Goal: Complete application form

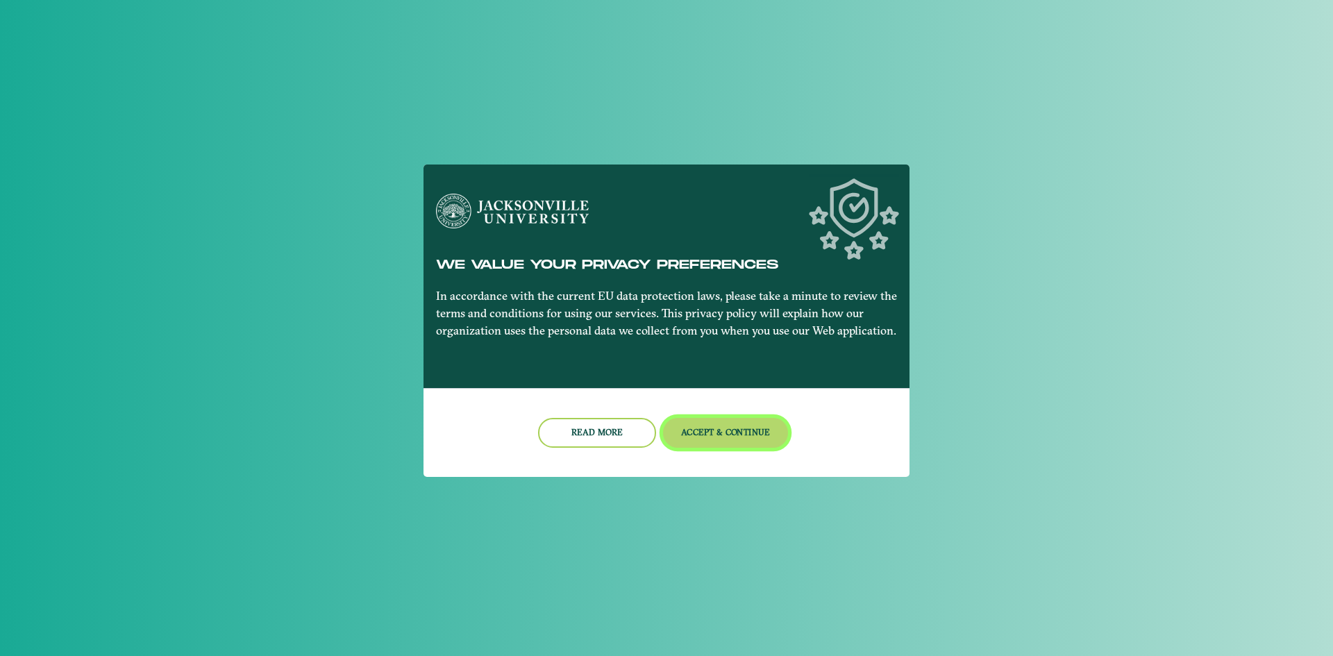
click at [714, 426] on button "Accept & Continue" at bounding box center [726, 433] width 126 height 30
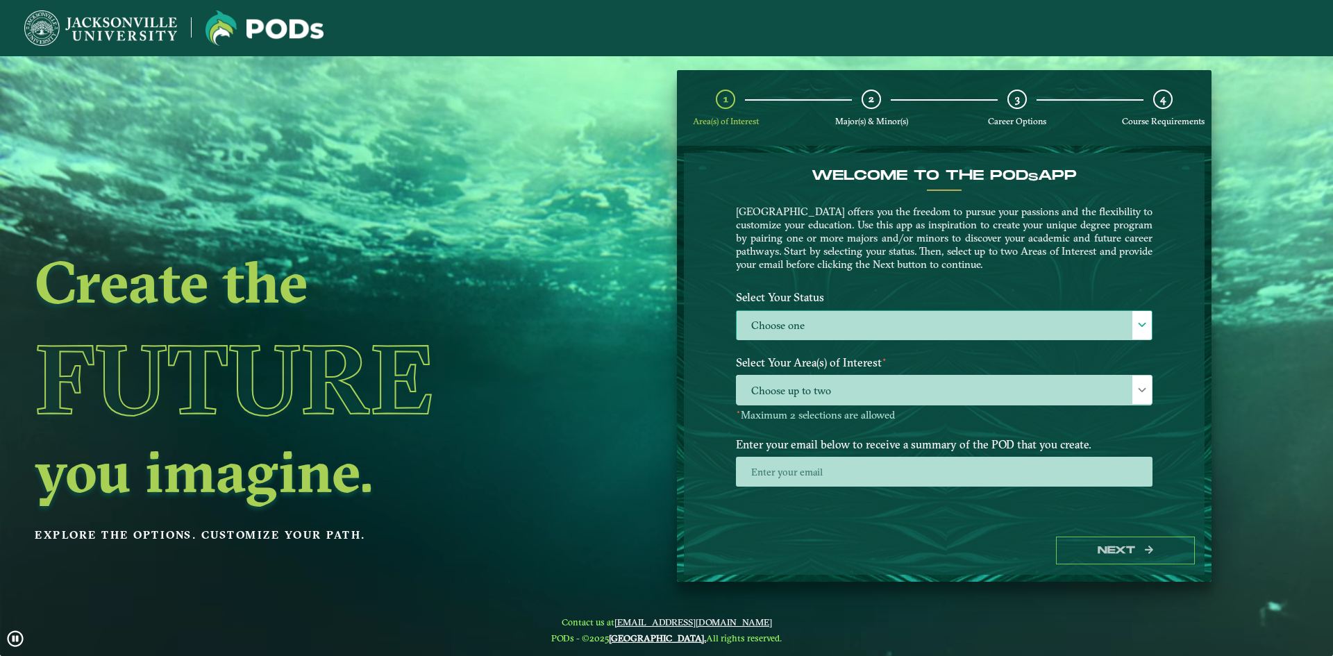
click at [909, 328] on label "Choose one" at bounding box center [944, 326] width 415 height 30
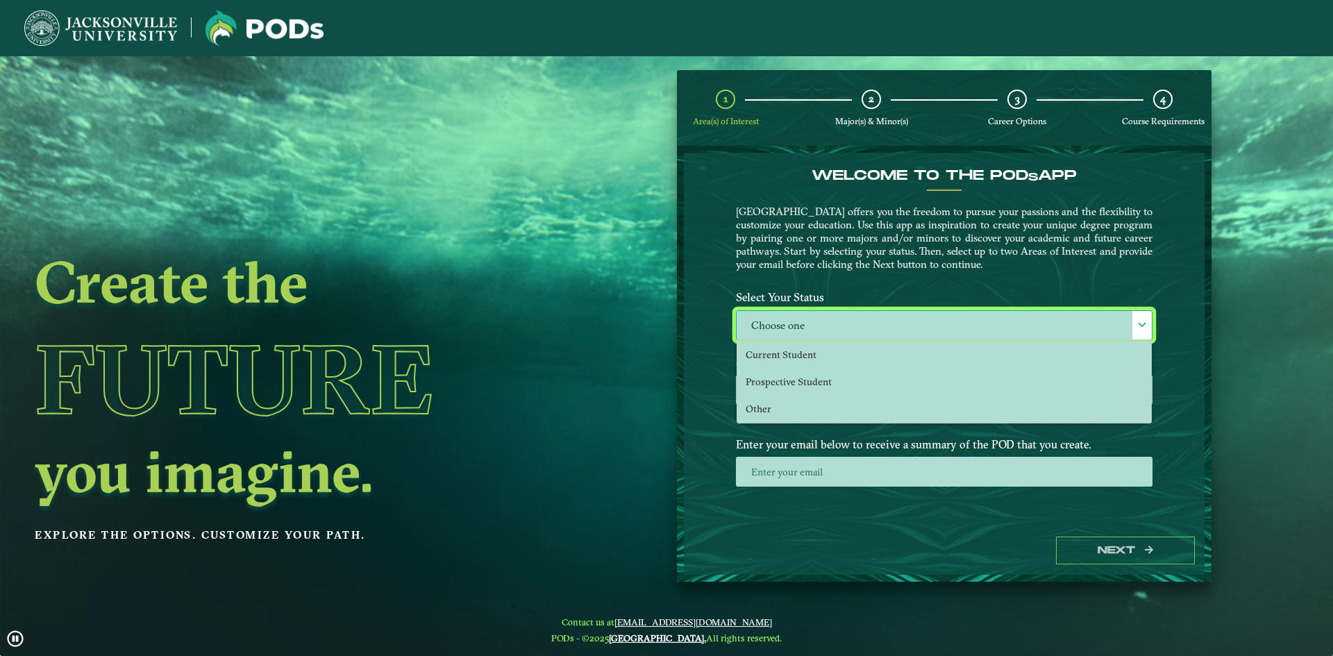
scroll to position [8, 64]
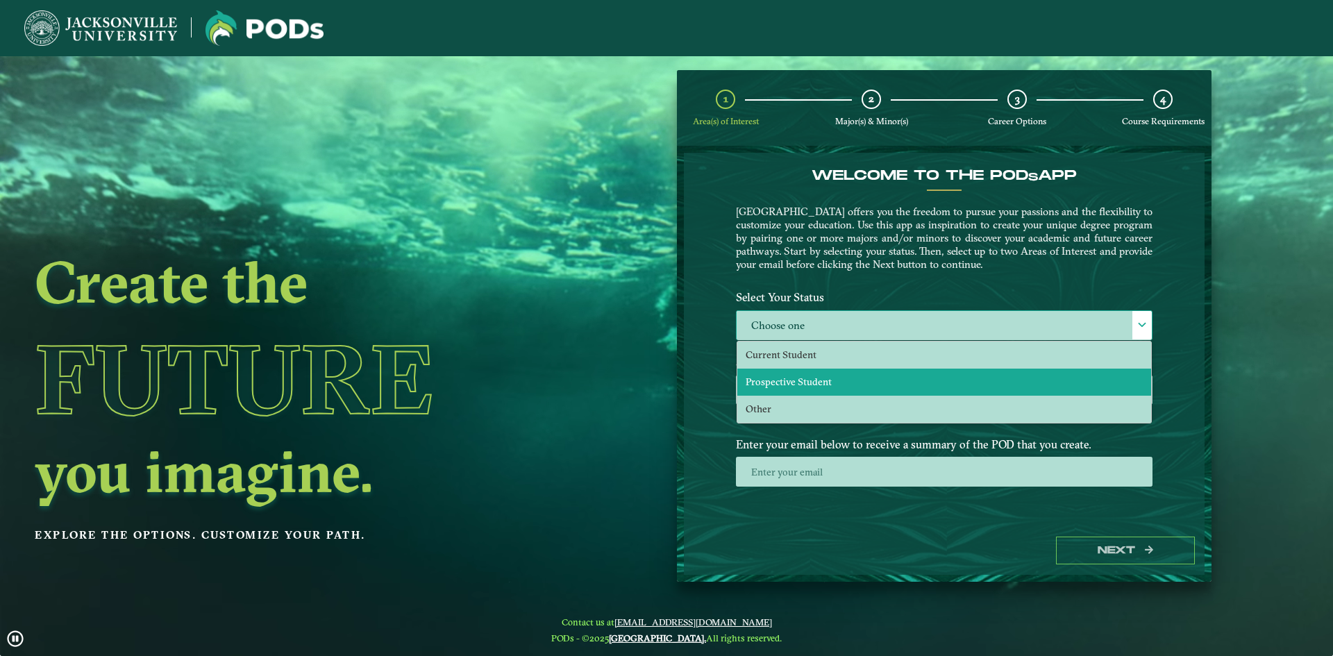
click at [817, 383] on span "Prospective Student" at bounding box center [789, 382] width 86 height 12
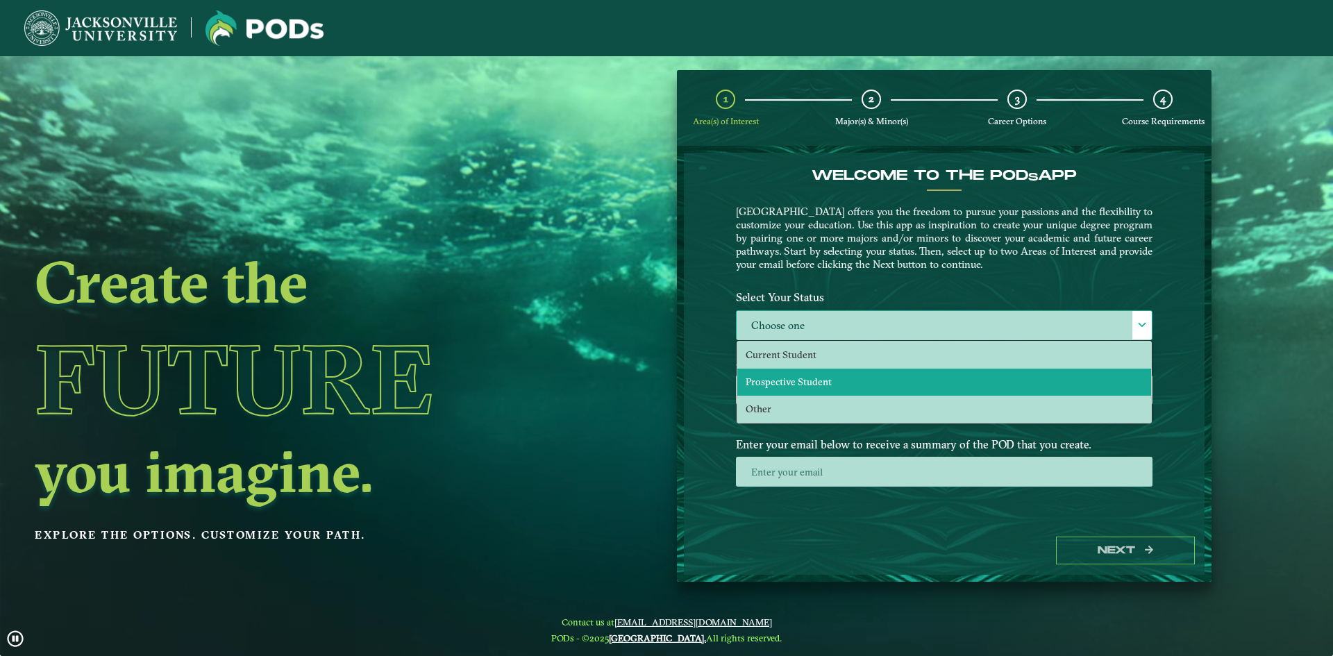
select select "[object Object]"
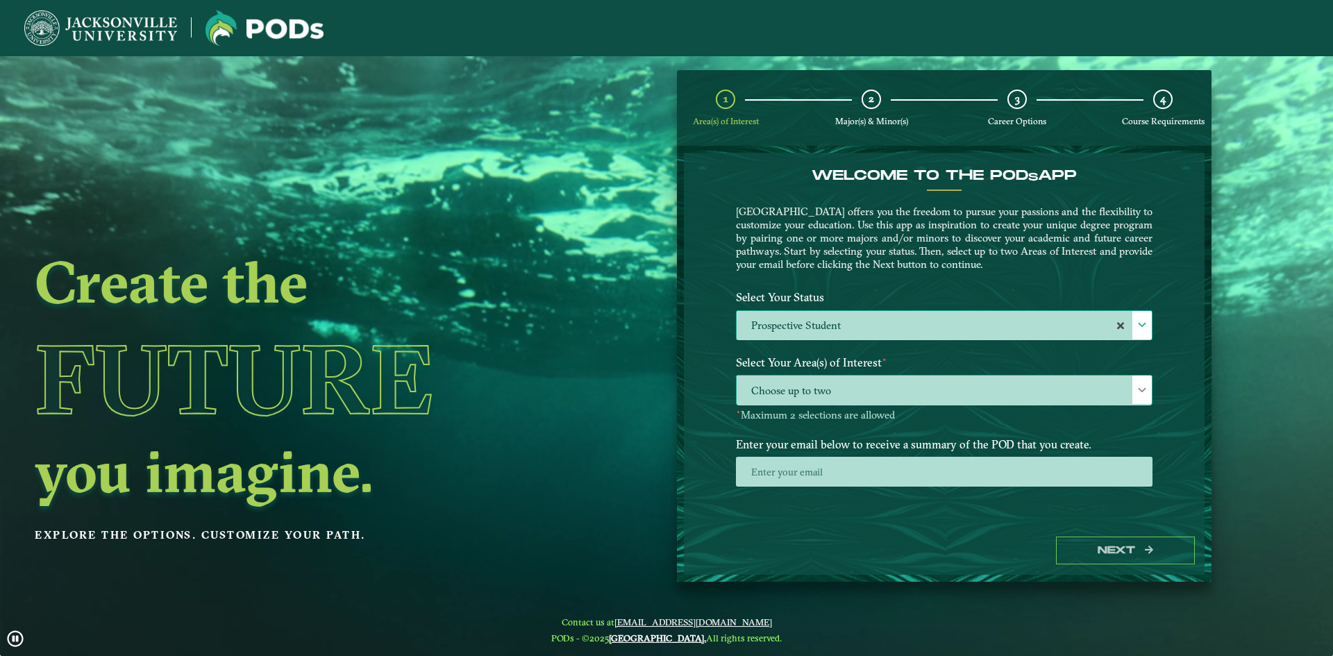
click at [867, 378] on span "Choose up to two" at bounding box center [944, 391] width 415 height 30
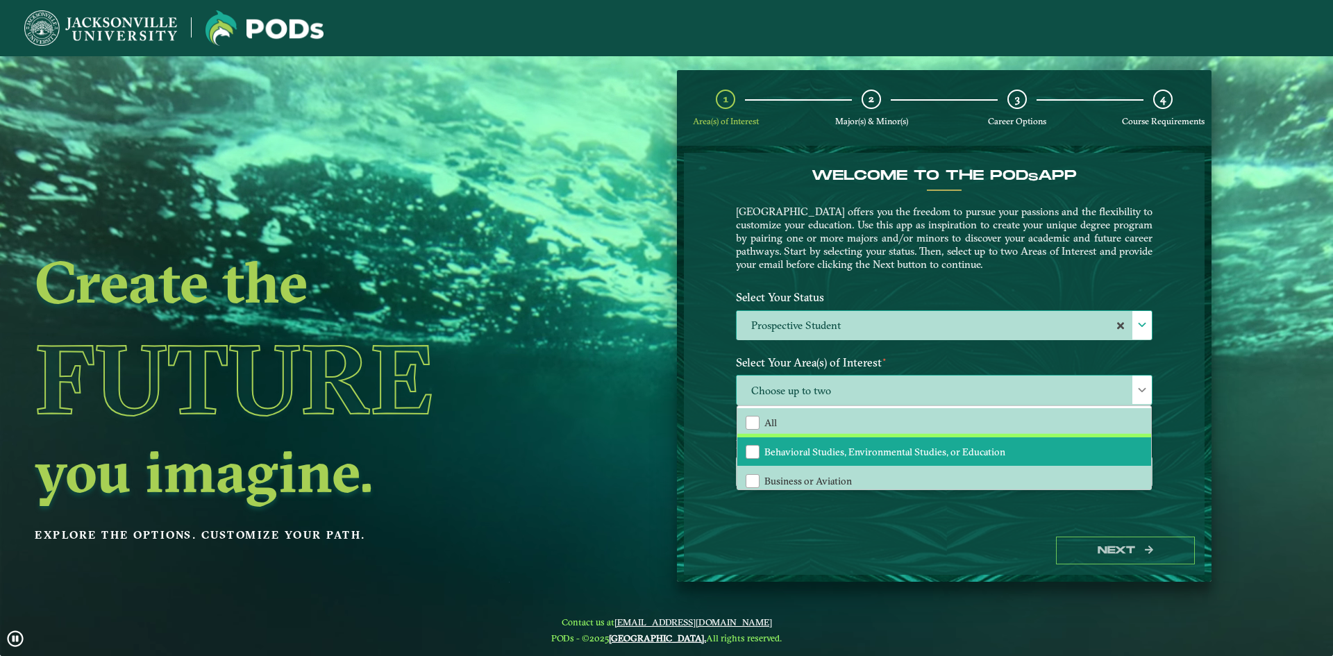
click at [1066, 454] on li "Behavioral Studies, Environmental Studies, or Education" at bounding box center [944, 451] width 414 height 29
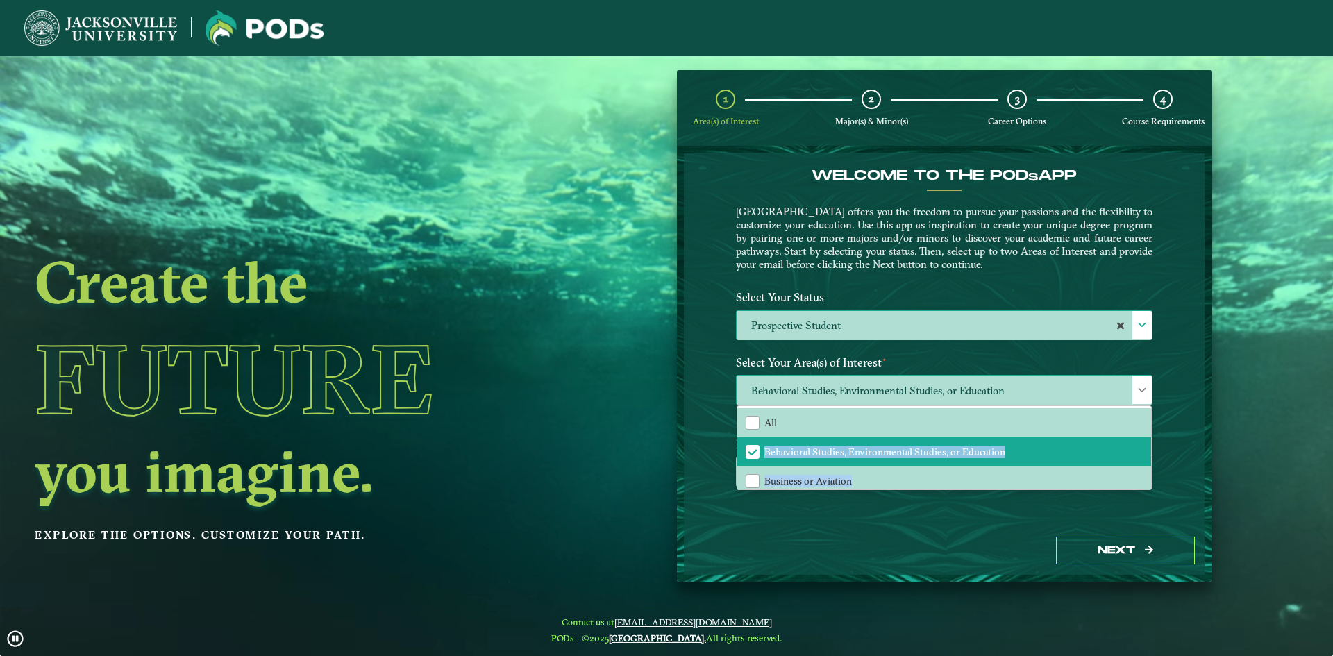
drag, startPoint x: 1151, startPoint y: 433, endPoint x: 1148, endPoint y: 473, distance: 39.7
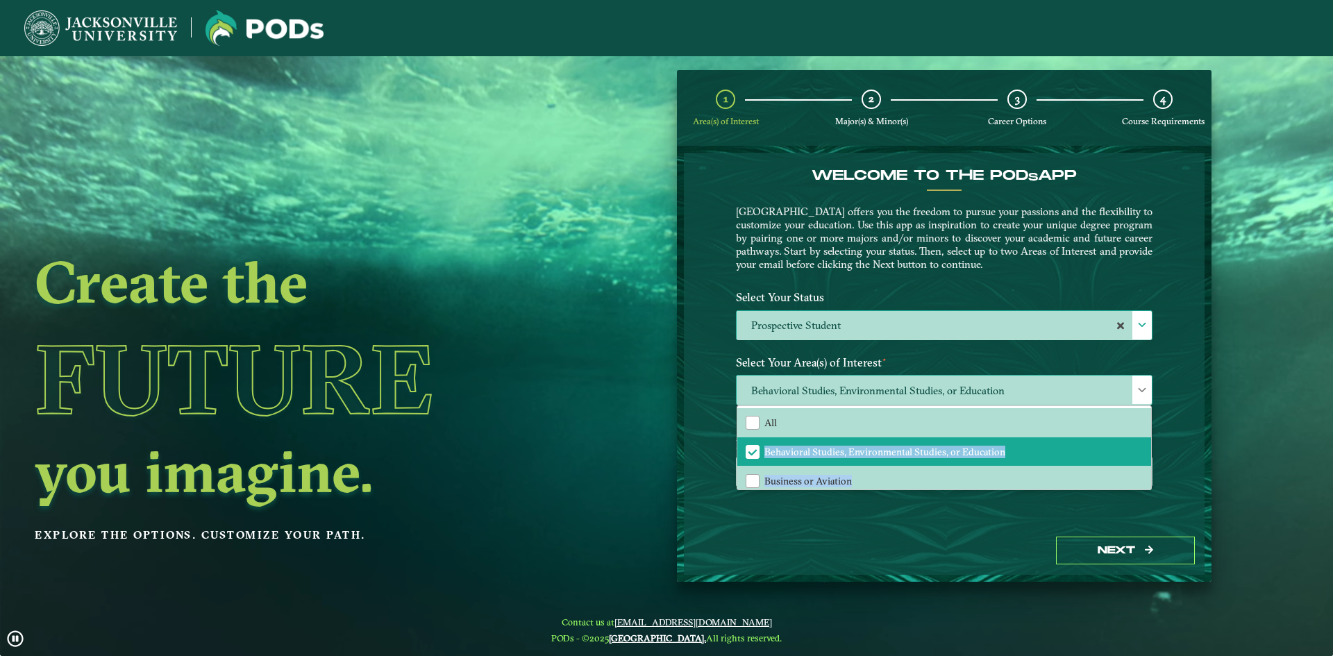
click at [1148, 473] on div "All Behavioral Studies, Environmental Studies, or Education Business or Aviatio…" at bounding box center [944, 447] width 415 height 85
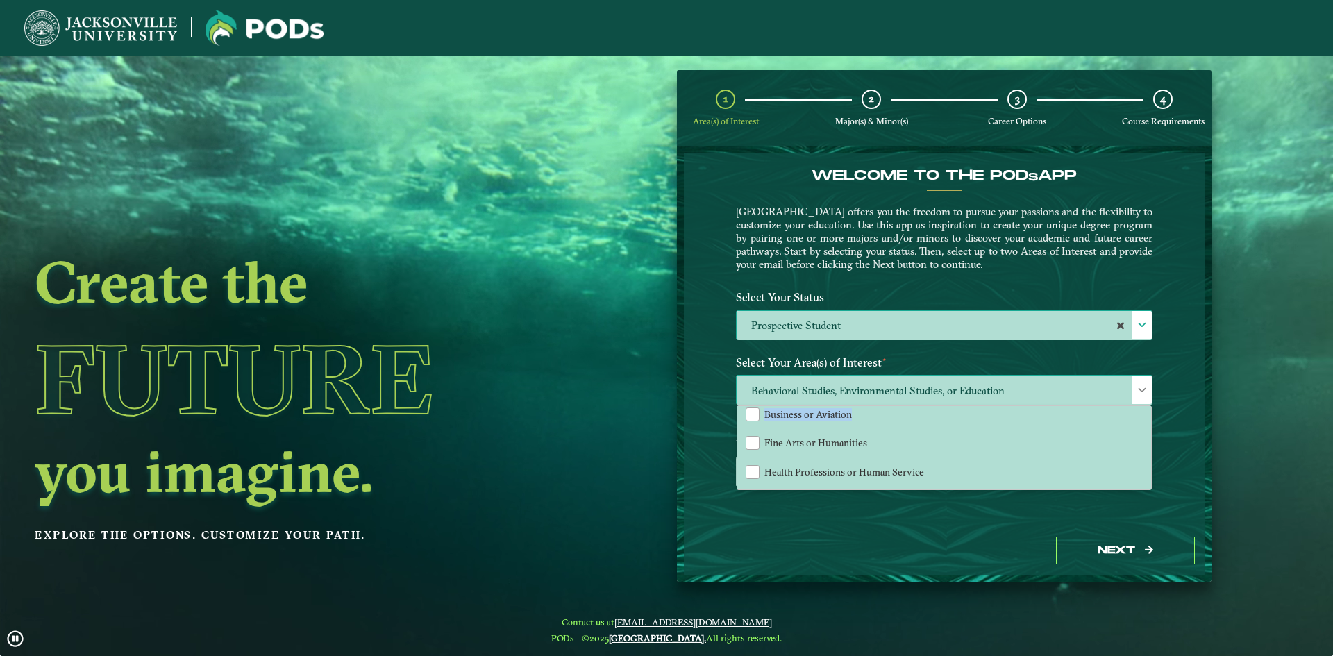
scroll to position [94, 0]
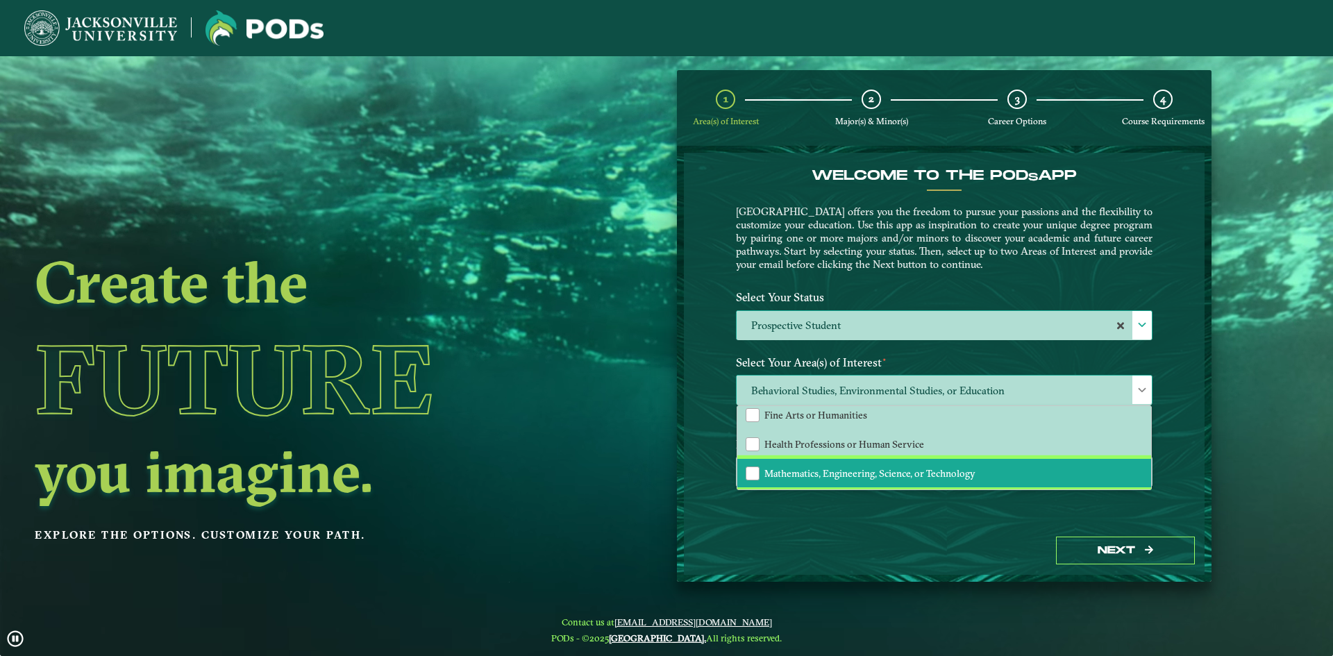
click at [929, 469] on span "Mathematics, Engineering, Science, or Technology" at bounding box center [869, 473] width 211 height 12
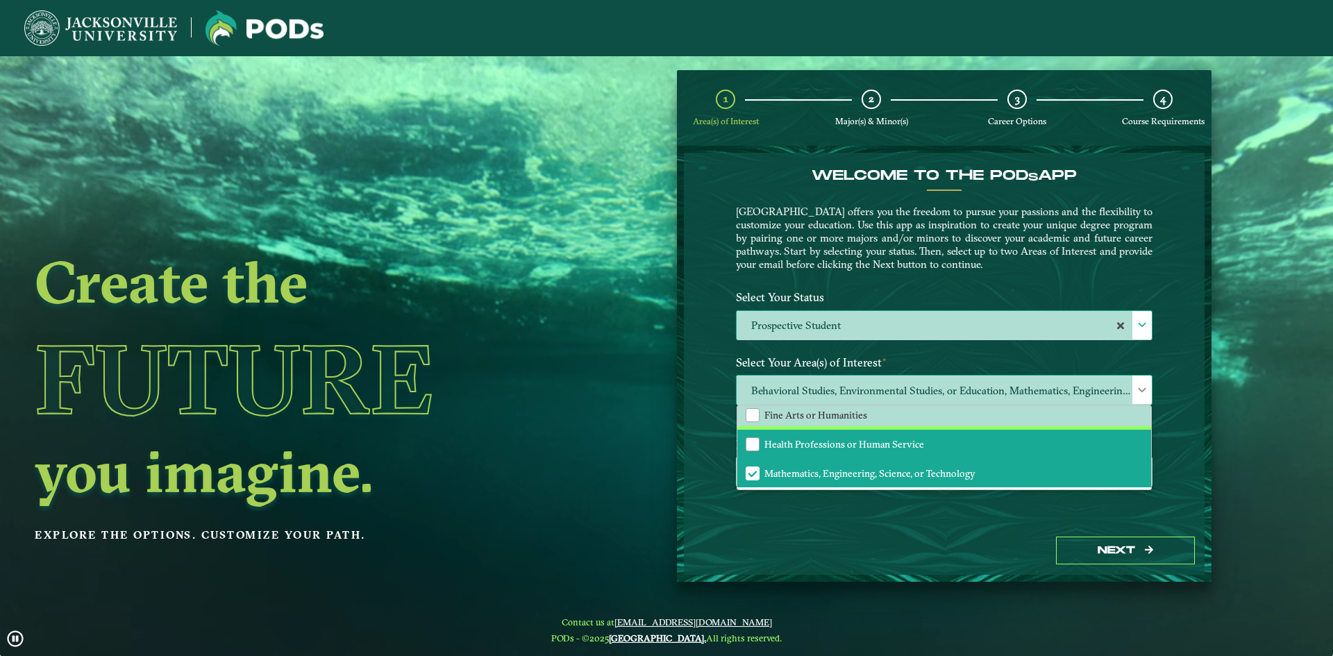
click at [921, 446] on span "Health Professions or Human Service" at bounding box center [844, 444] width 160 height 12
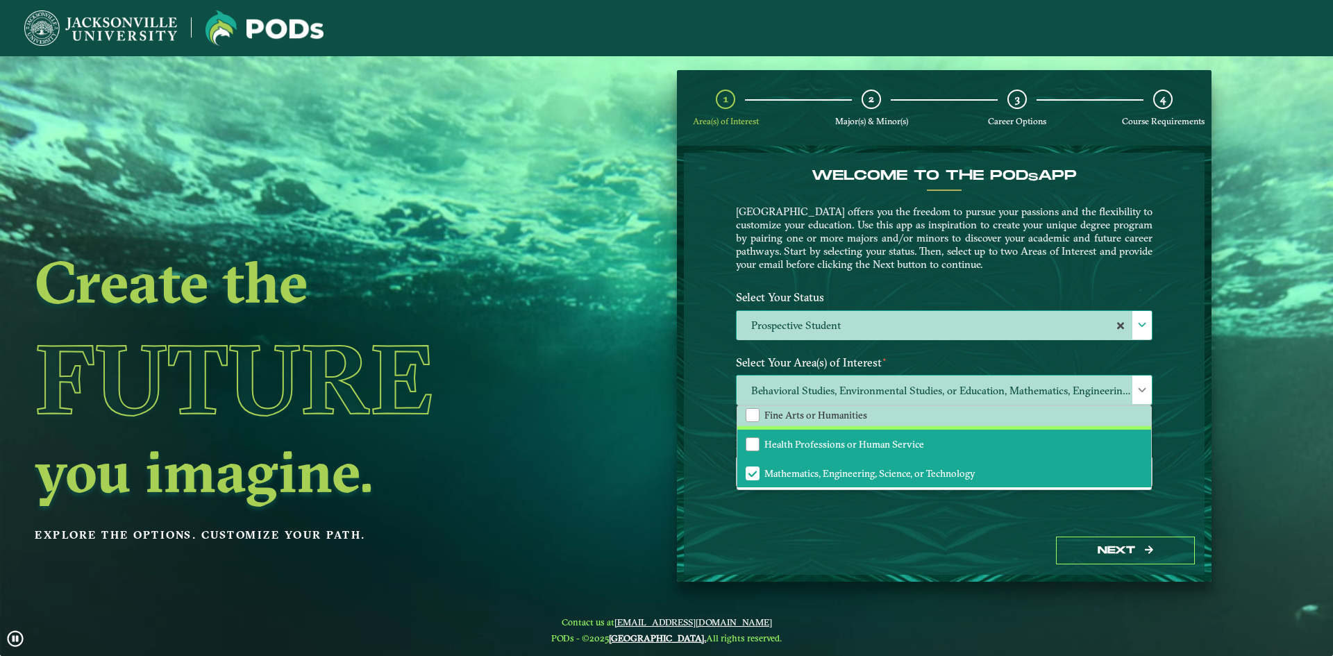
scroll to position [0, 0]
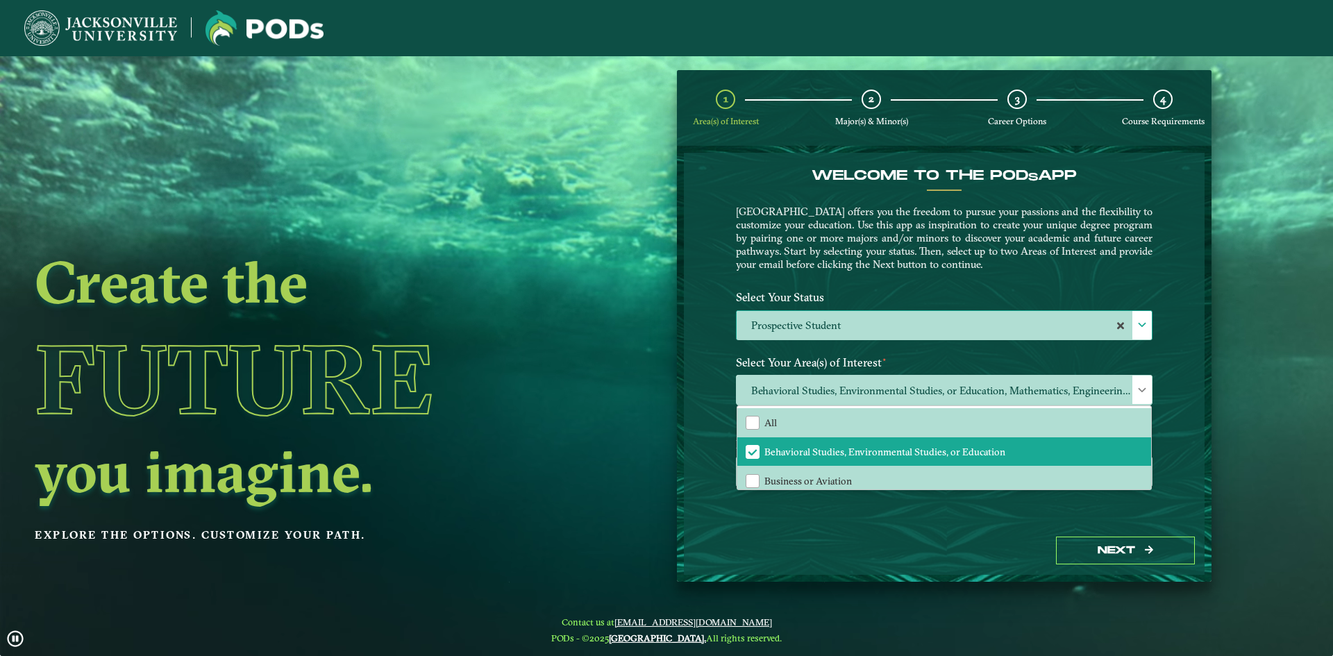
click at [1167, 370] on div "Welcome to the POD s app [GEOGRAPHIC_DATA] offers you the freedom to pursue you…" at bounding box center [944, 340] width 521 height 374
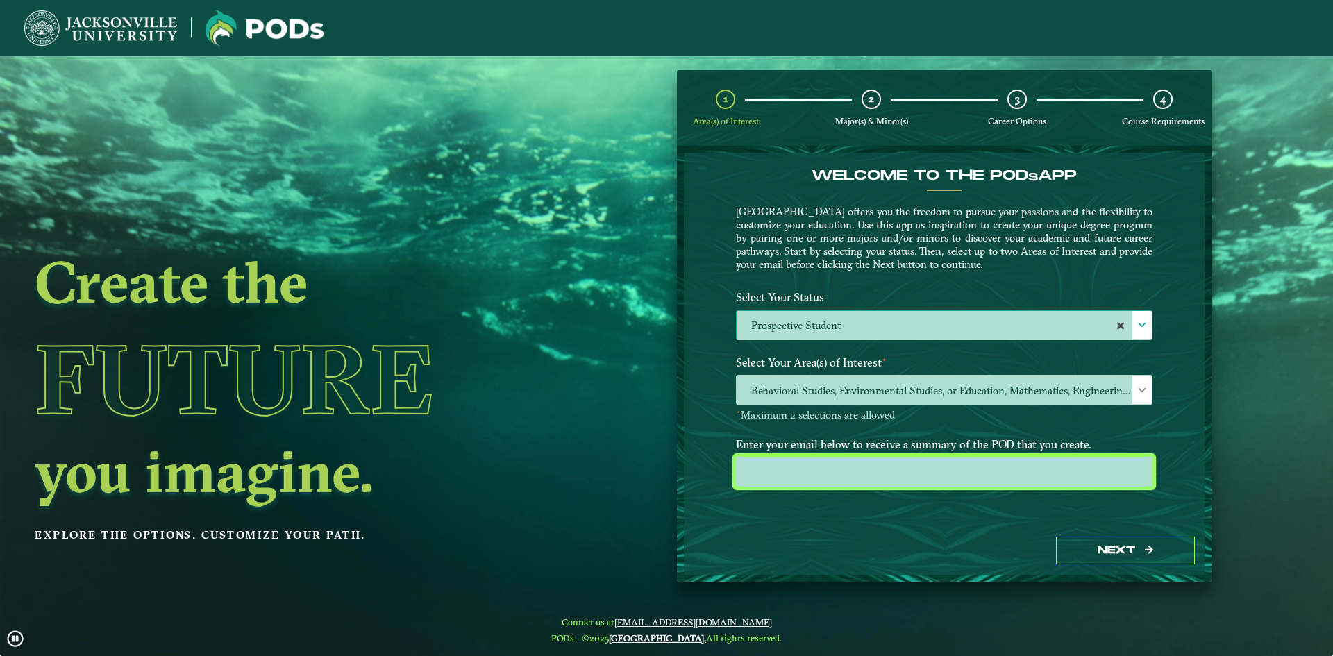
click at [928, 471] on input "email" at bounding box center [944, 472] width 417 height 30
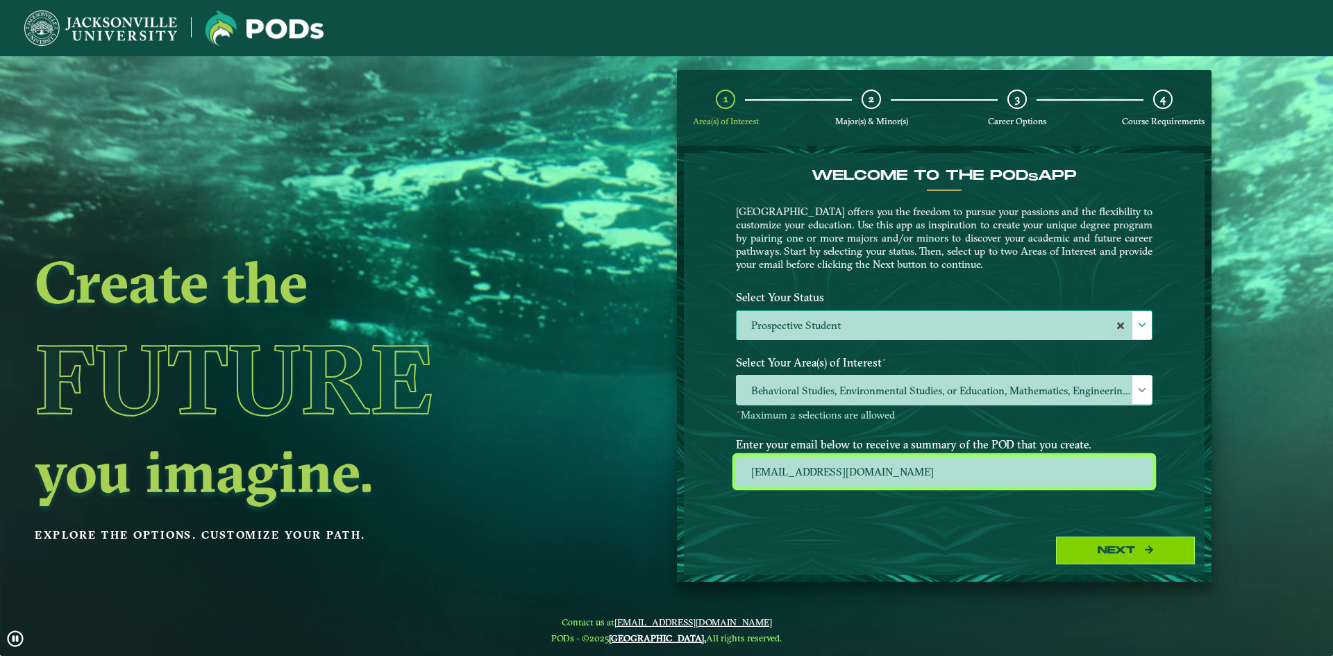
type input "[EMAIL_ADDRESS][DOMAIN_NAME]"
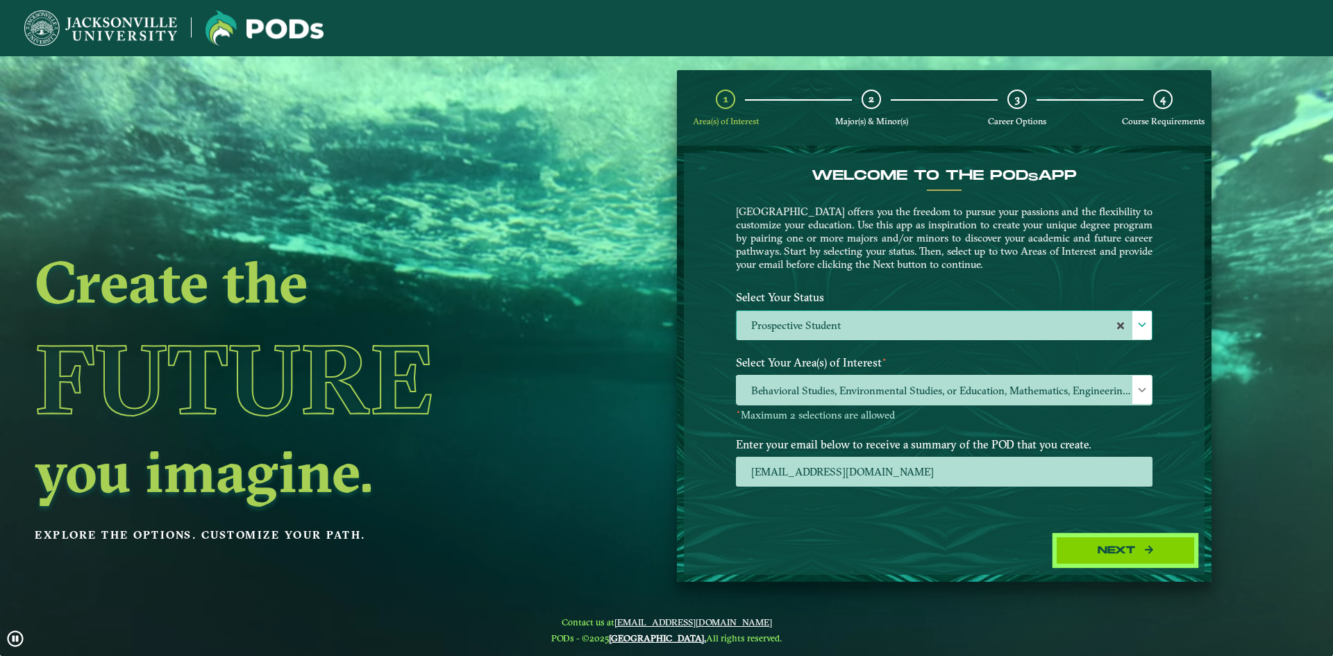
click at [1068, 540] on button "Next" at bounding box center [1125, 551] width 139 height 28
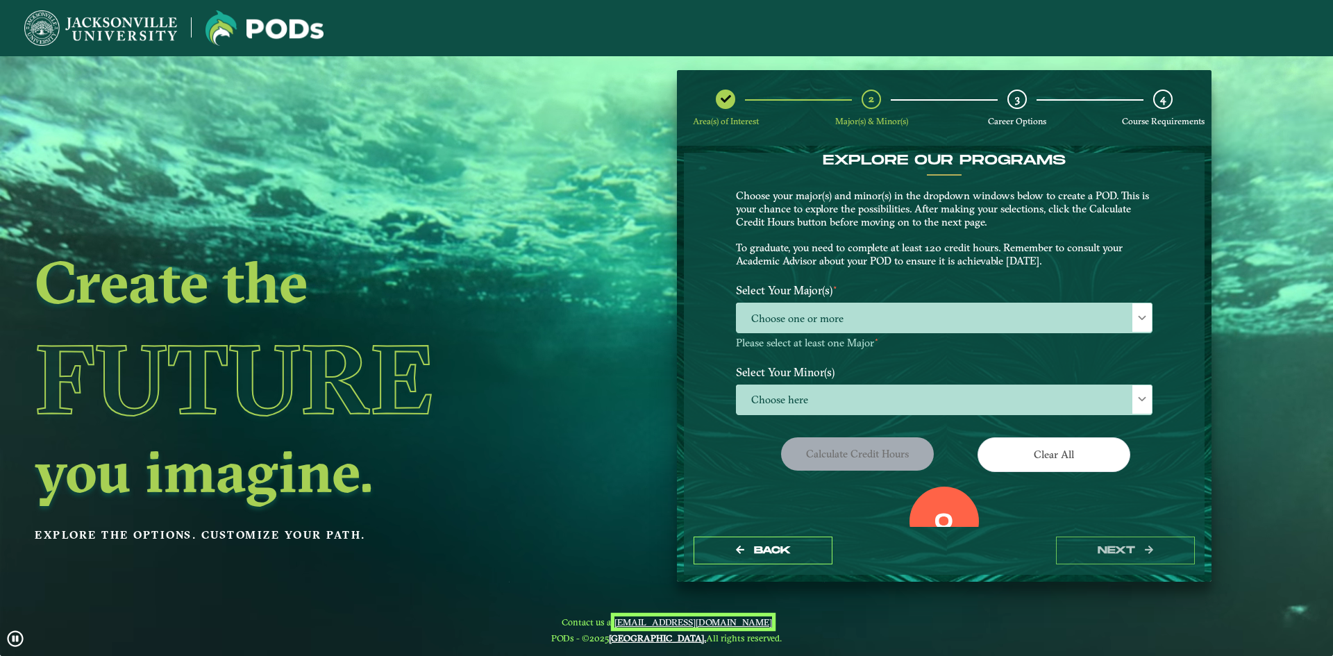
scroll to position [16, 0]
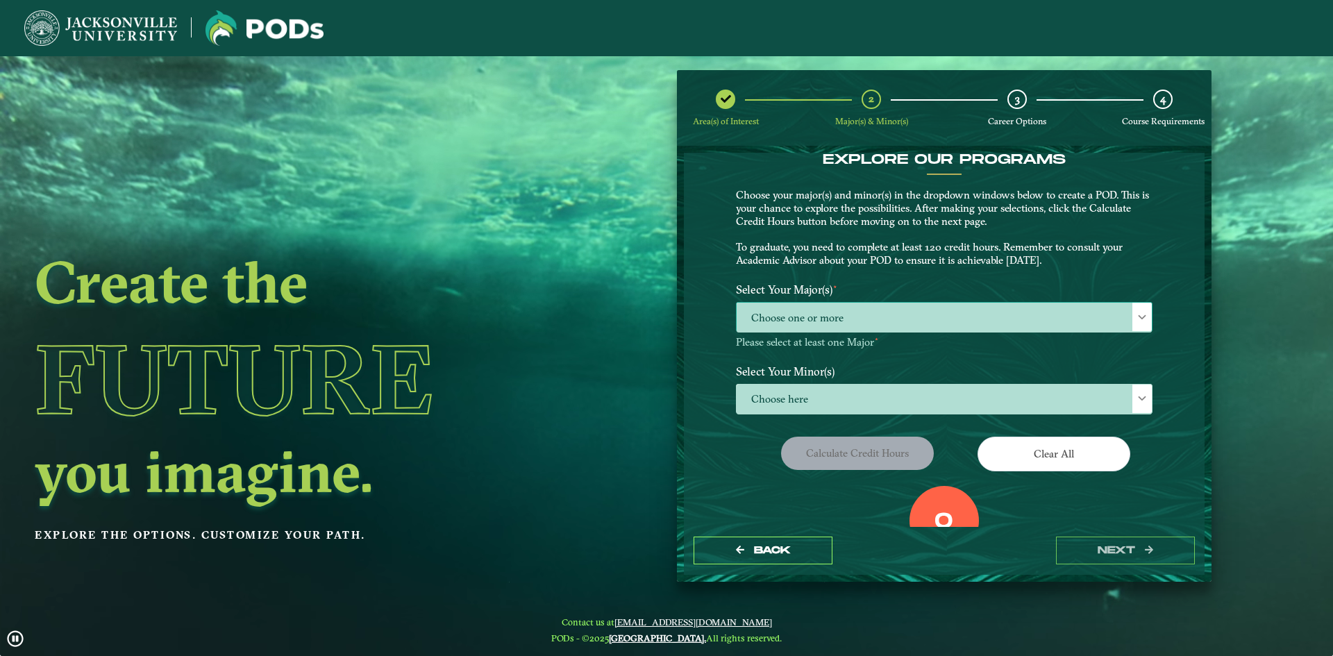
click at [1100, 314] on span "Choose one or more" at bounding box center [944, 318] width 415 height 30
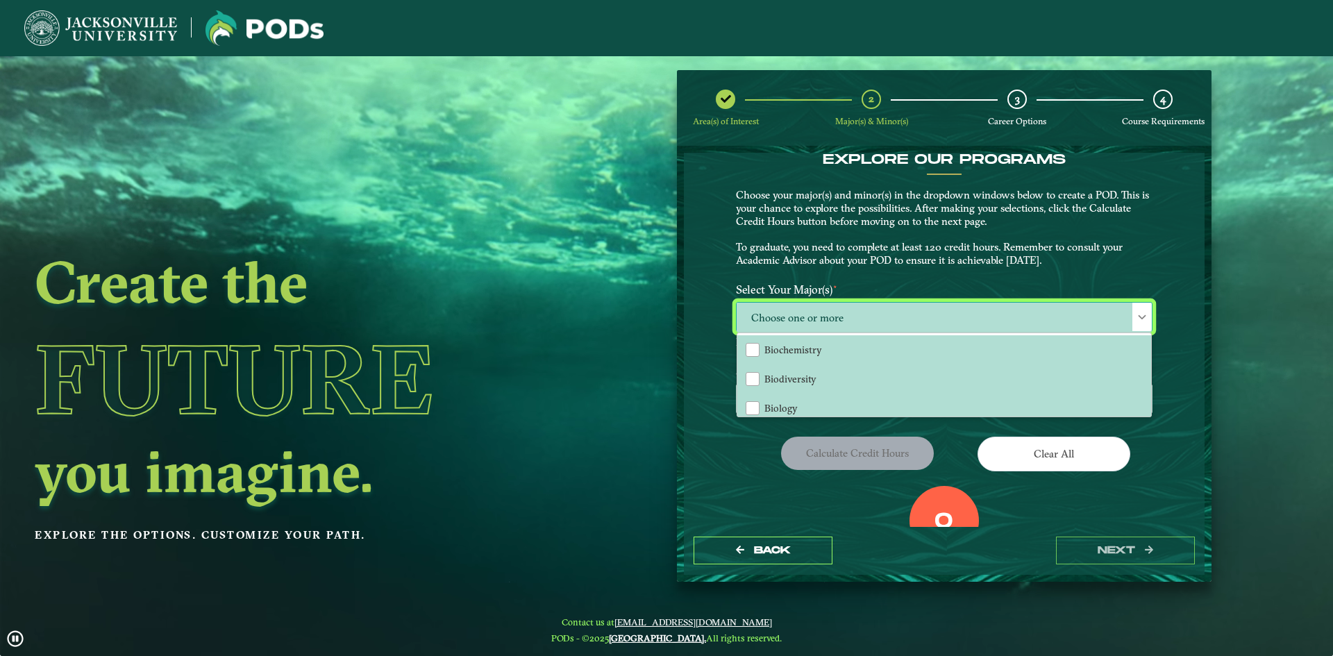
scroll to position [8, 64]
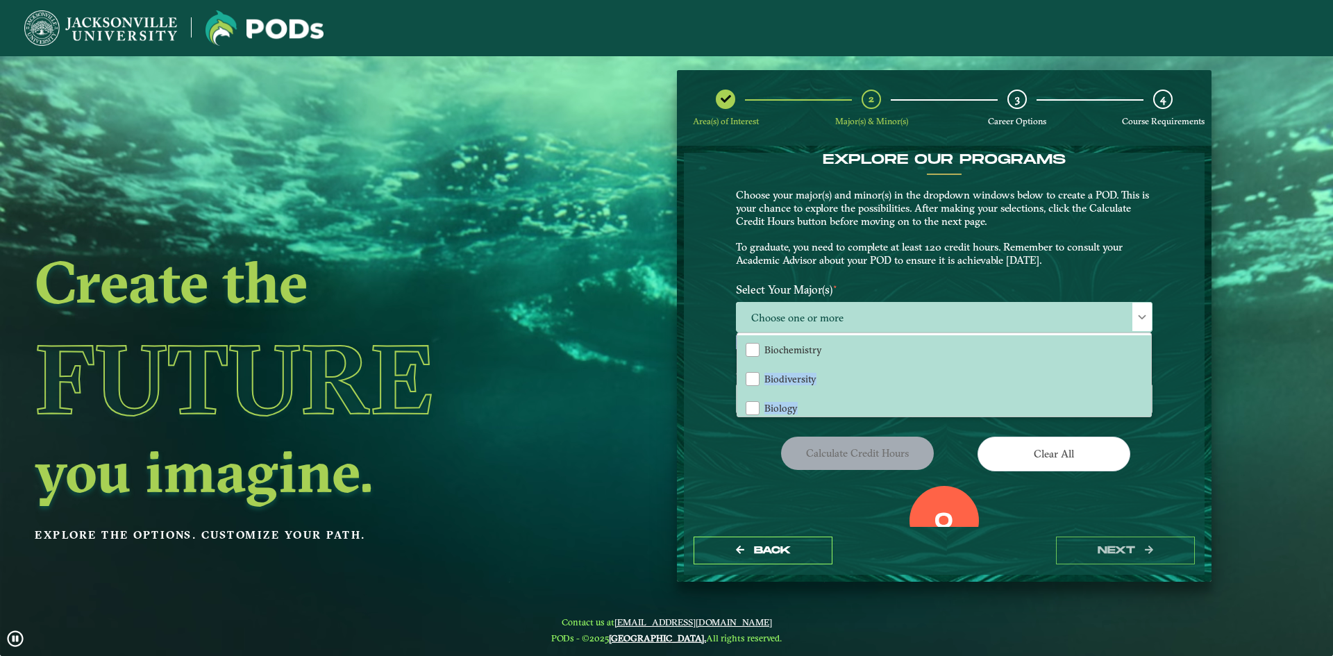
drag, startPoint x: 1150, startPoint y: 335, endPoint x: 1152, endPoint y: 347, distance: 12.0
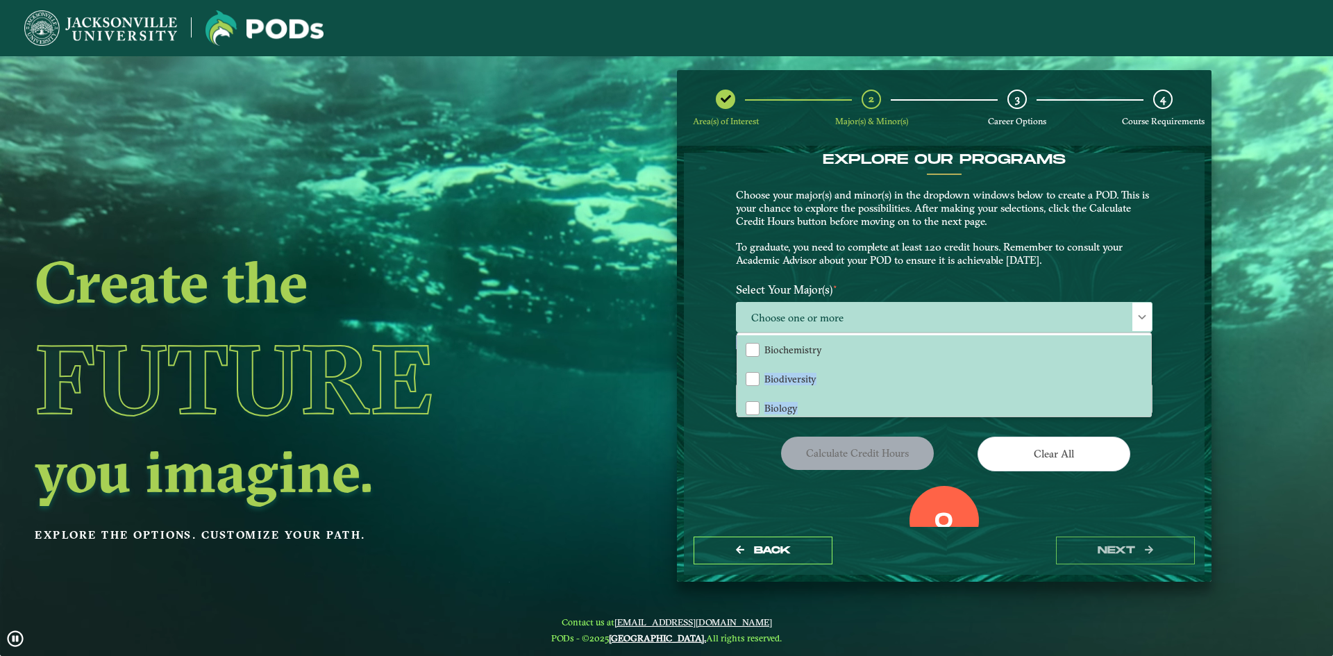
click at [1152, 347] on div "Choose one or more Biochemistry Biodiversity Biology Cellular & Molecular Biolo…" at bounding box center [943, 325] width 437 height 47
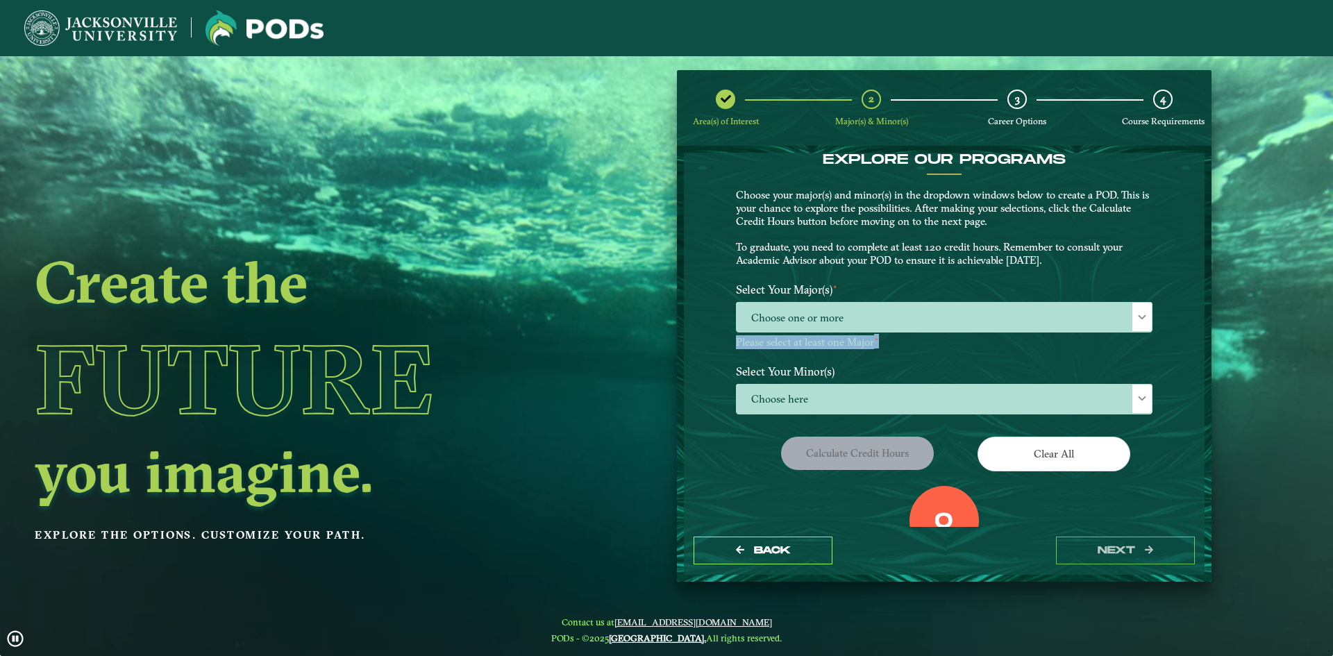
click at [1152, 347] on div "Choose one or more Please select at least one Major ⋆" at bounding box center [943, 325] width 437 height 47
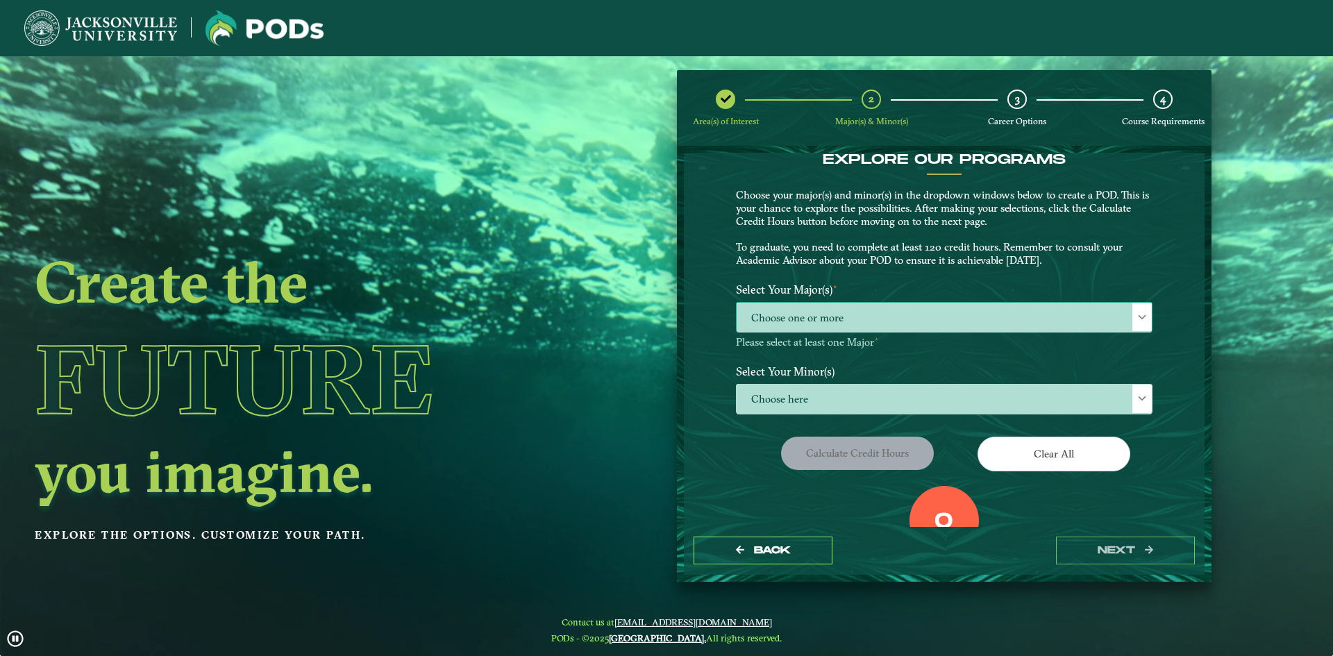
click at [1147, 324] on div at bounding box center [1141, 317] width 19 height 28
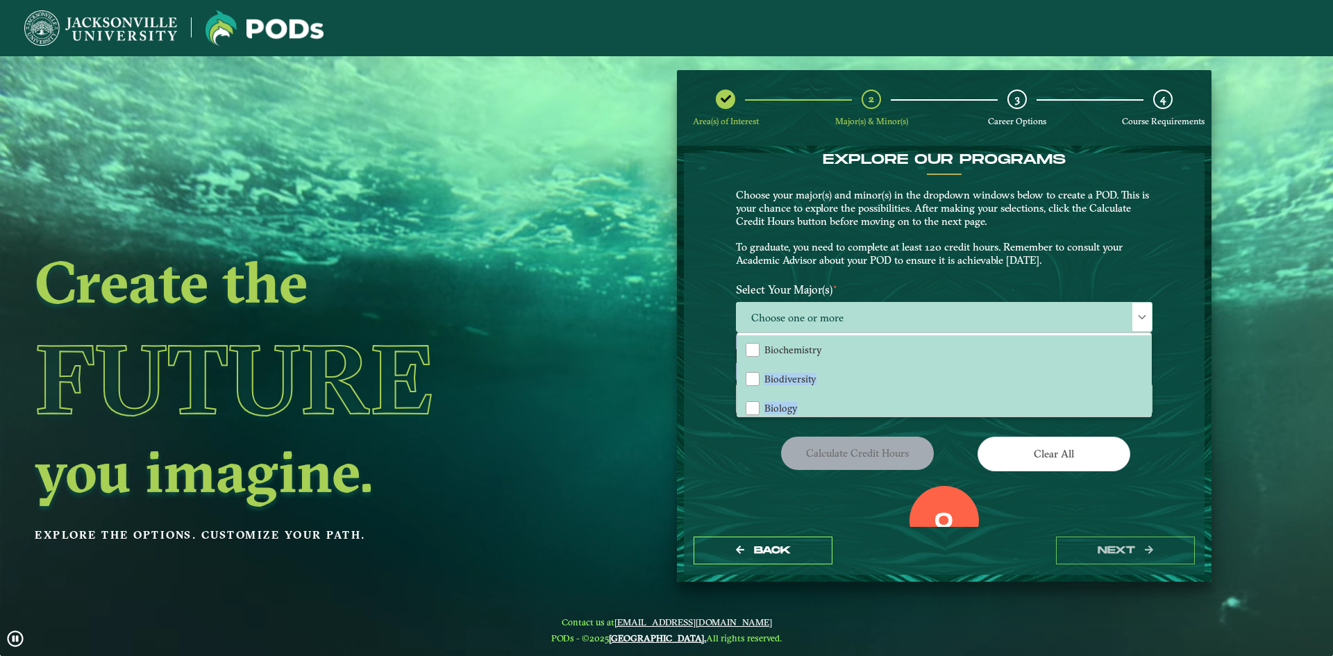
drag, startPoint x: 1149, startPoint y: 339, endPoint x: 1155, endPoint y: 367, distance: 29.0
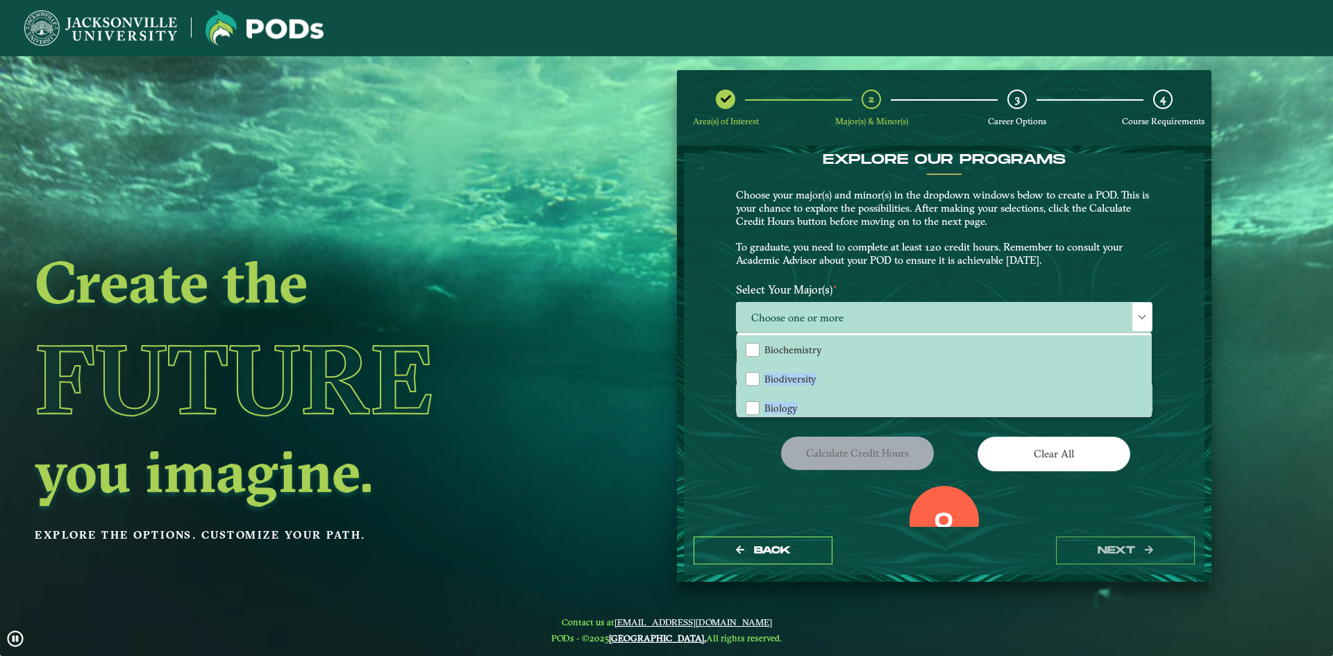
click at [1152, 367] on div "EXPLORE OUR PROGRAMS Choose your major(s) and minor(s) in the dropdown windows …" at bounding box center [944, 377] width 417 height 452
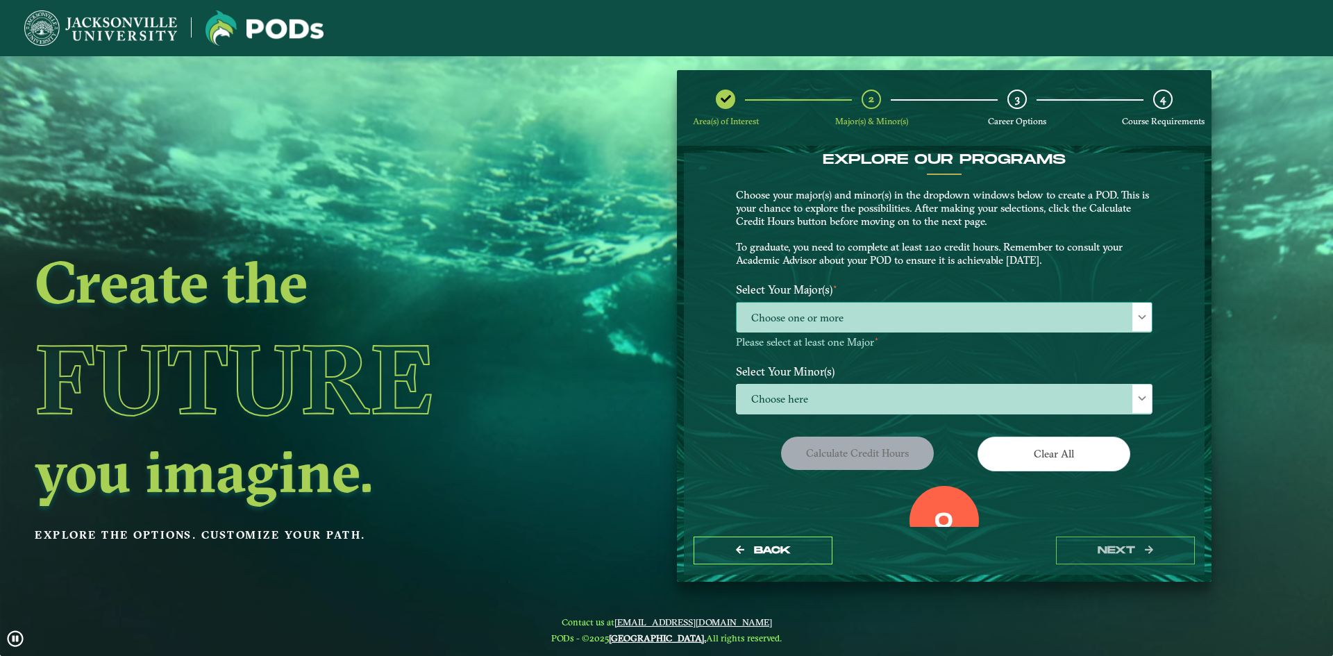
click at [1132, 315] on div at bounding box center [1141, 317] width 19 height 28
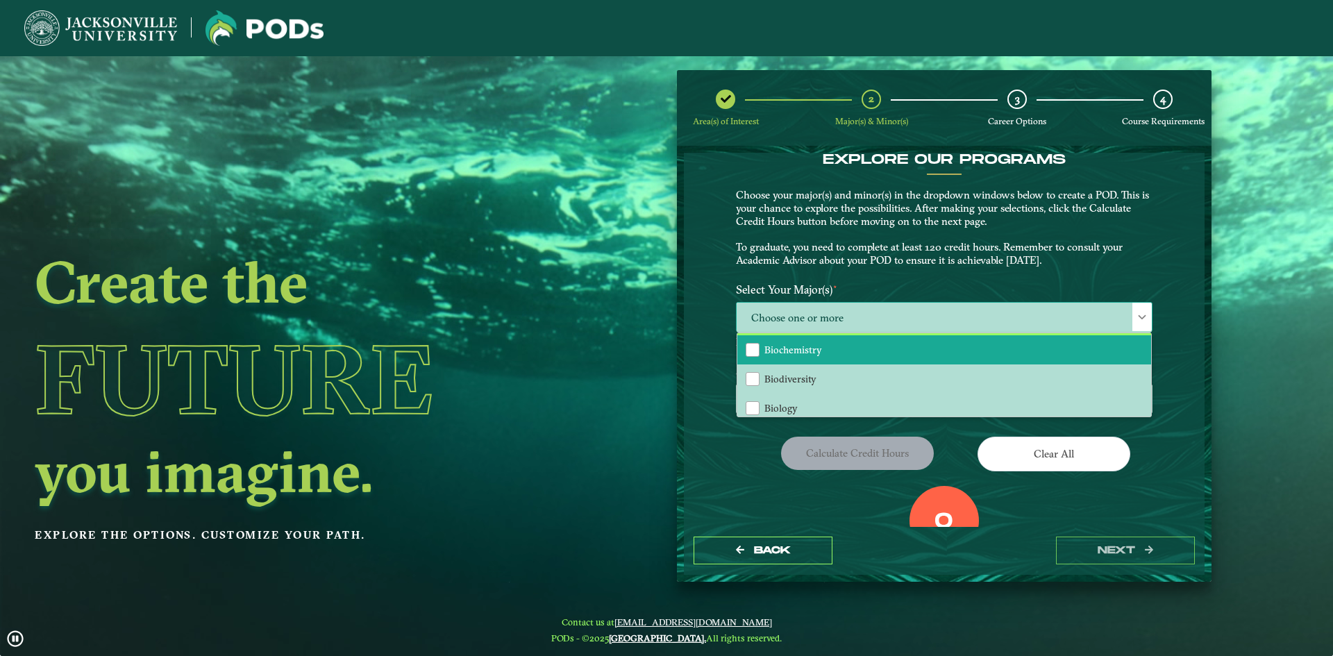
drag, startPoint x: 1145, startPoint y: 337, endPoint x: 1148, endPoint y: 344, distance: 7.5
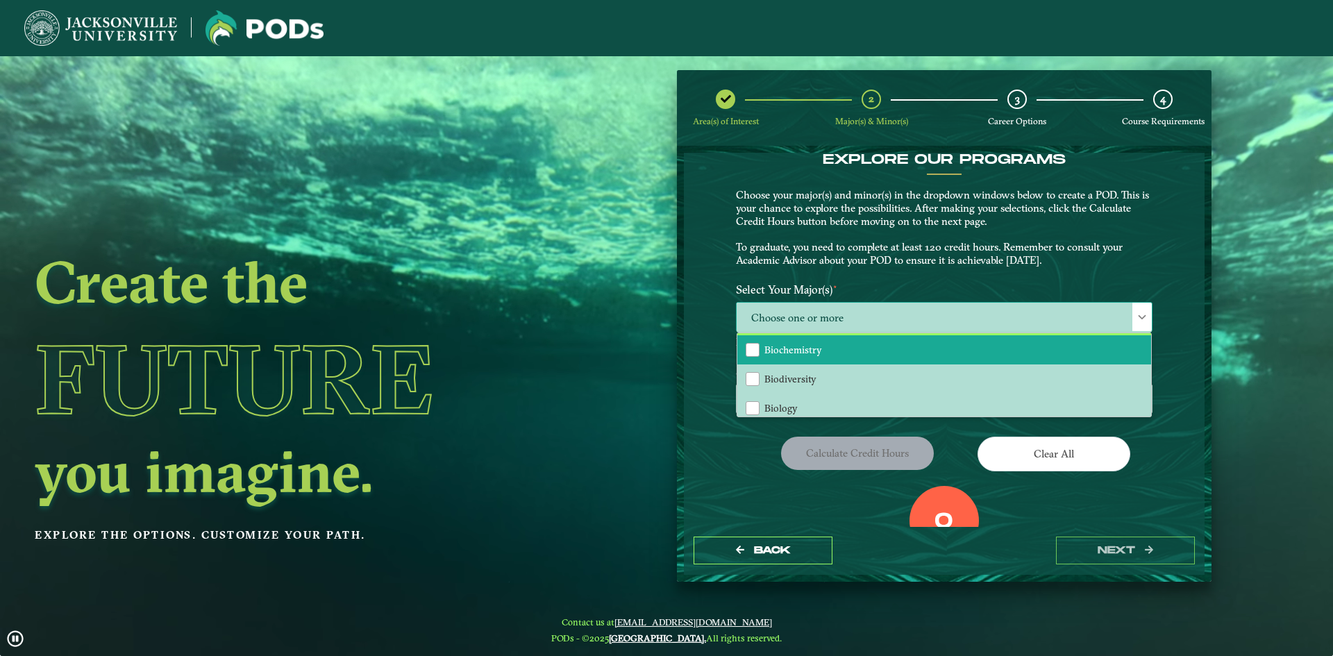
click at [1148, 344] on div "Biochemistry Biodiversity Biology Cellular & Molecular Biology Chemistry Commun…" at bounding box center [944, 374] width 414 height 83
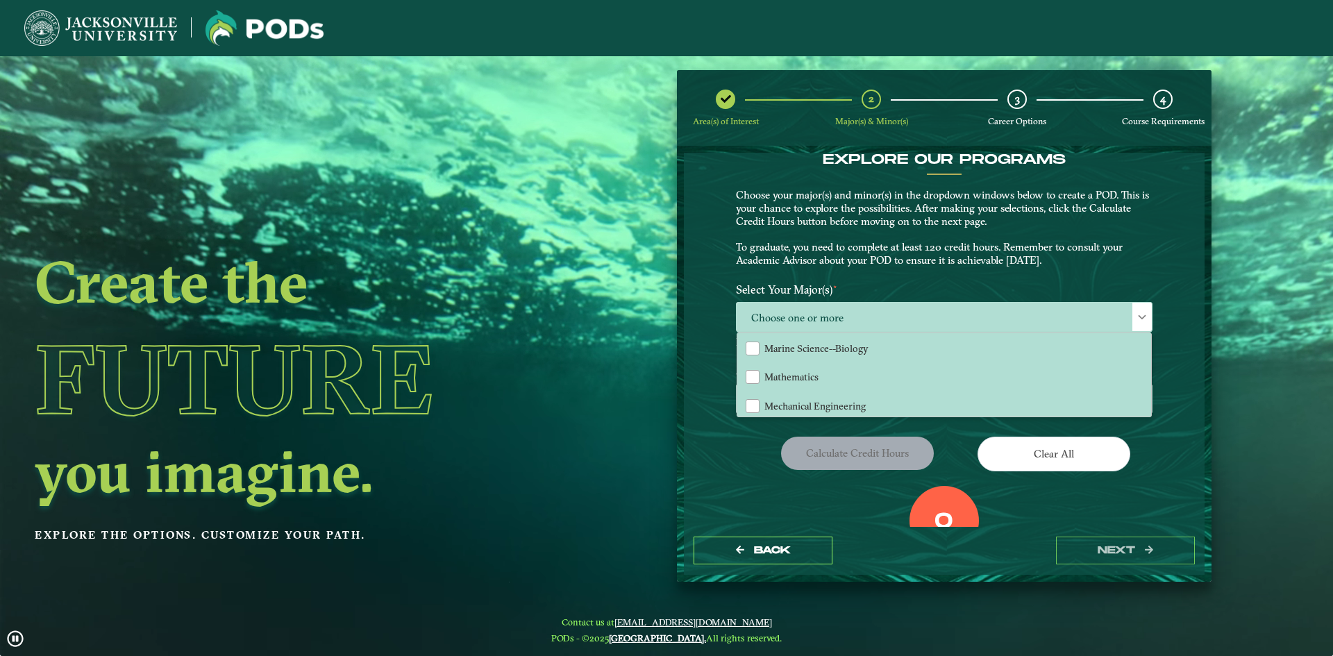
scroll to position [326, 0]
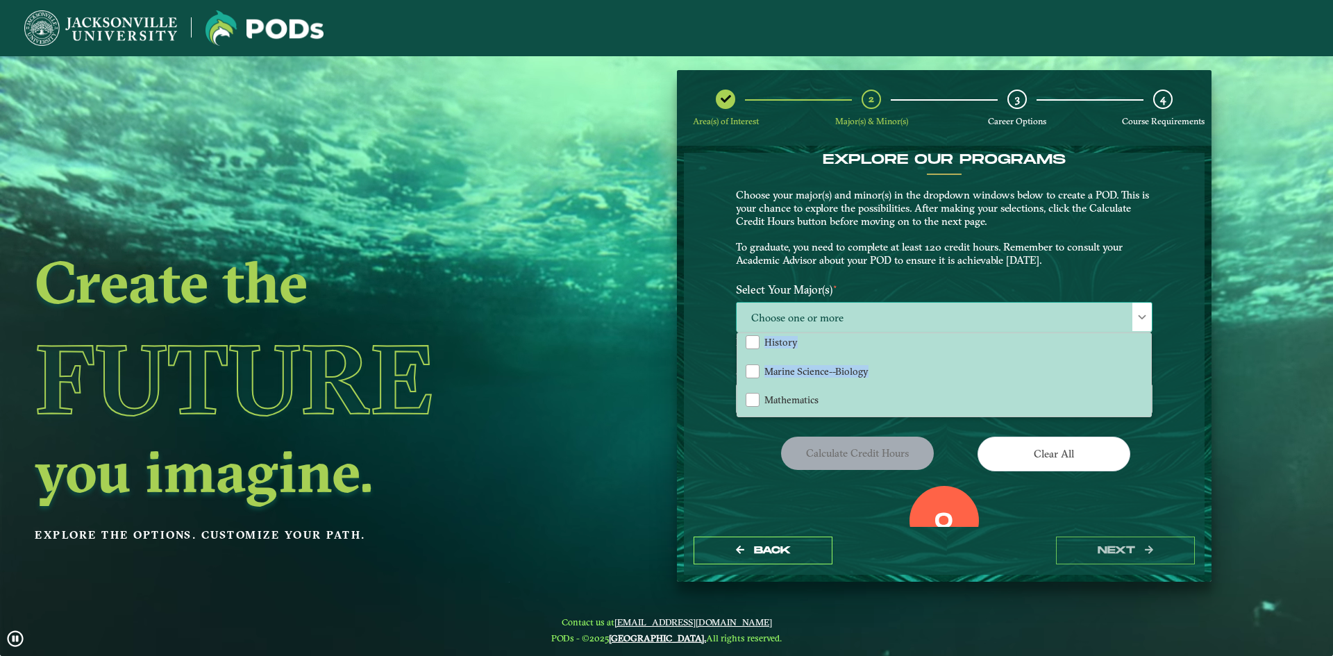
drag, startPoint x: 1150, startPoint y: 358, endPoint x: 1141, endPoint y: 321, distance: 37.9
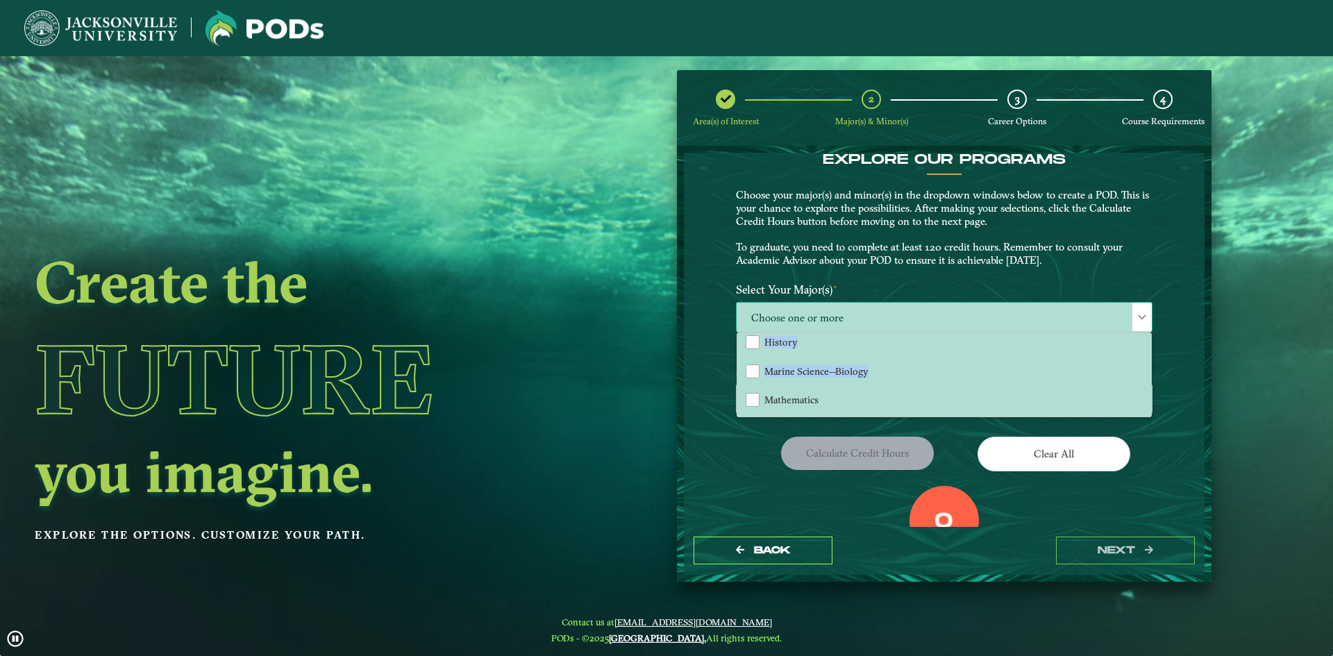
click at [1141, 321] on div "Choose one or more Biochemistry Biodiversity Biology Cellular & Molecular Biolo…" at bounding box center [944, 317] width 417 height 30
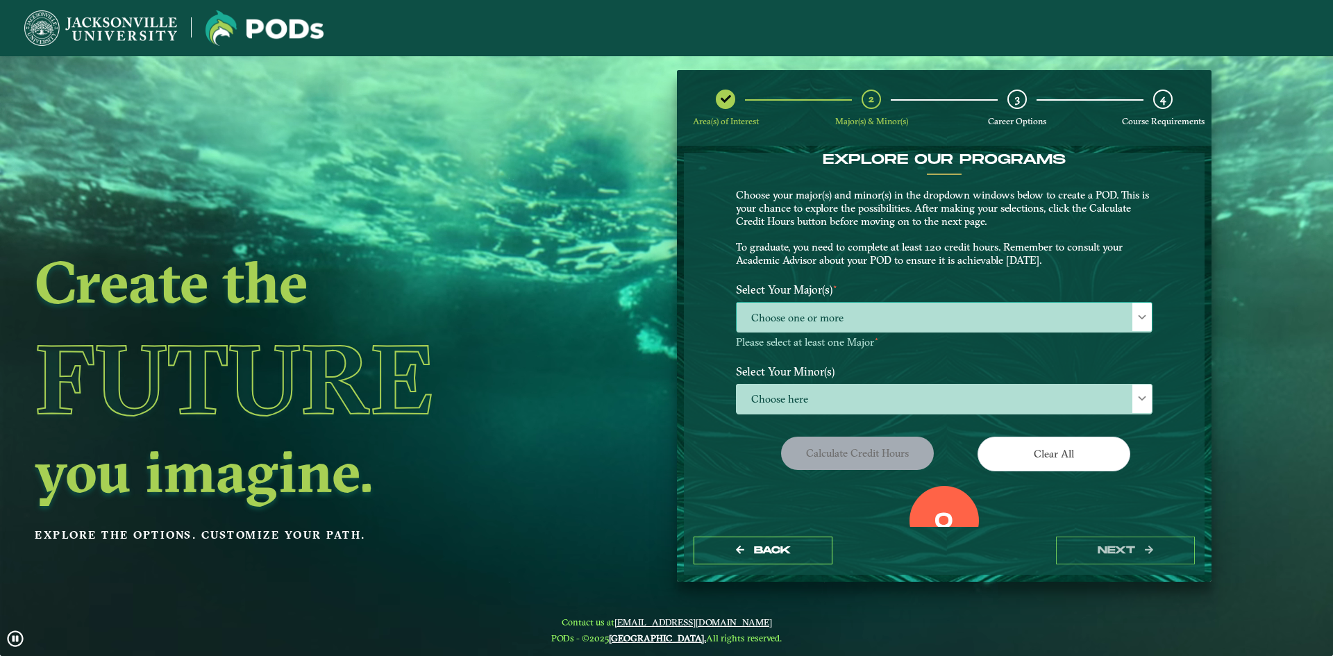
click at [1137, 317] on span at bounding box center [1142, 317] width 10 height 10
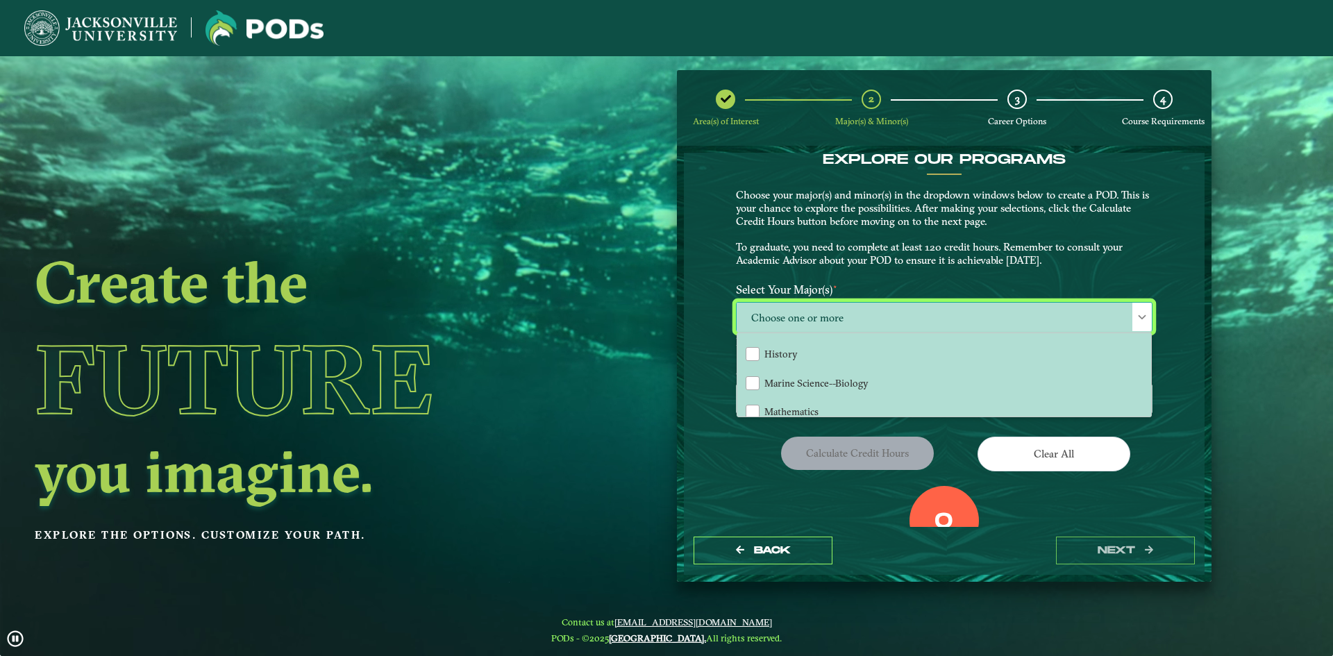
scroll to position [337, 0]
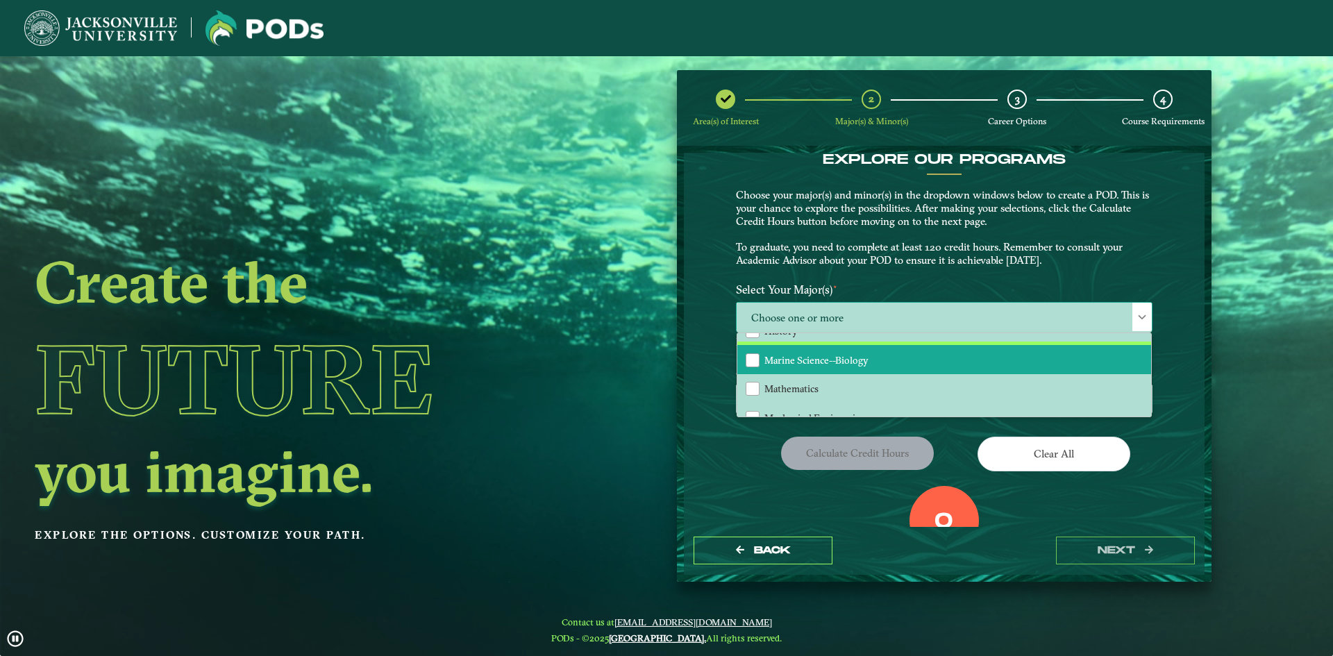
click at [815, 359] on span "Marine Science--Biology" at bounding box center [816, 360] width 104 height 12
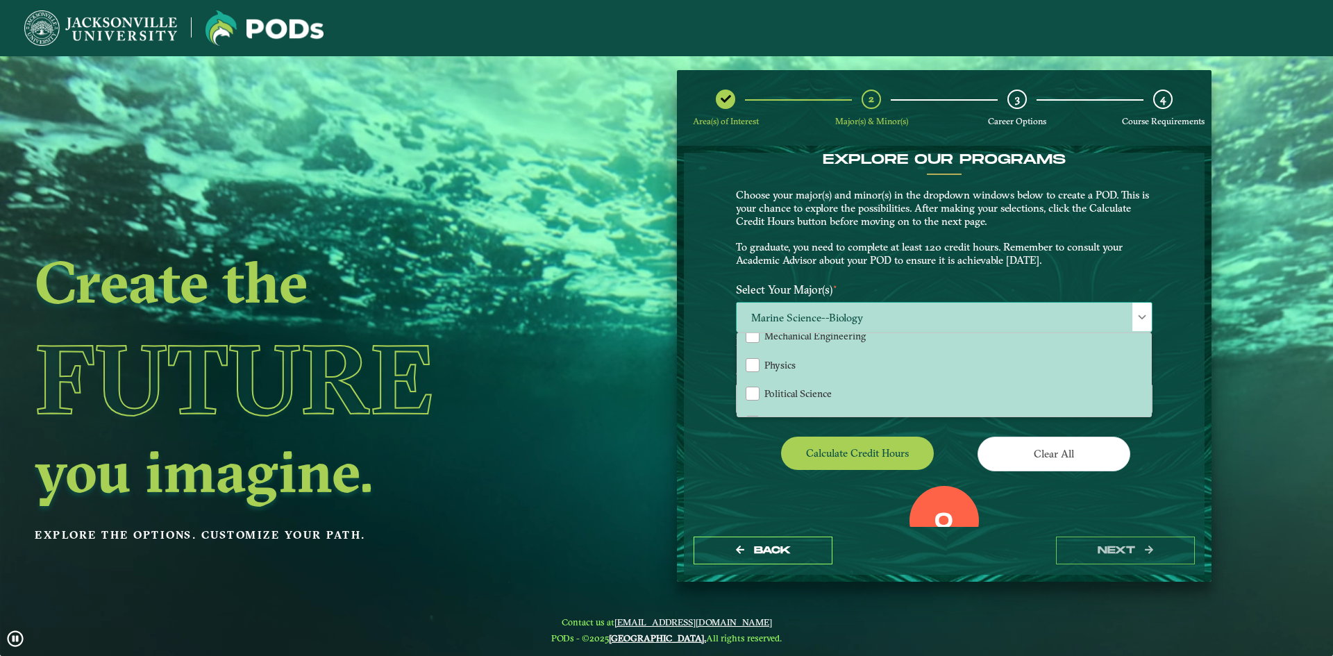
scroll to position [361, 0]
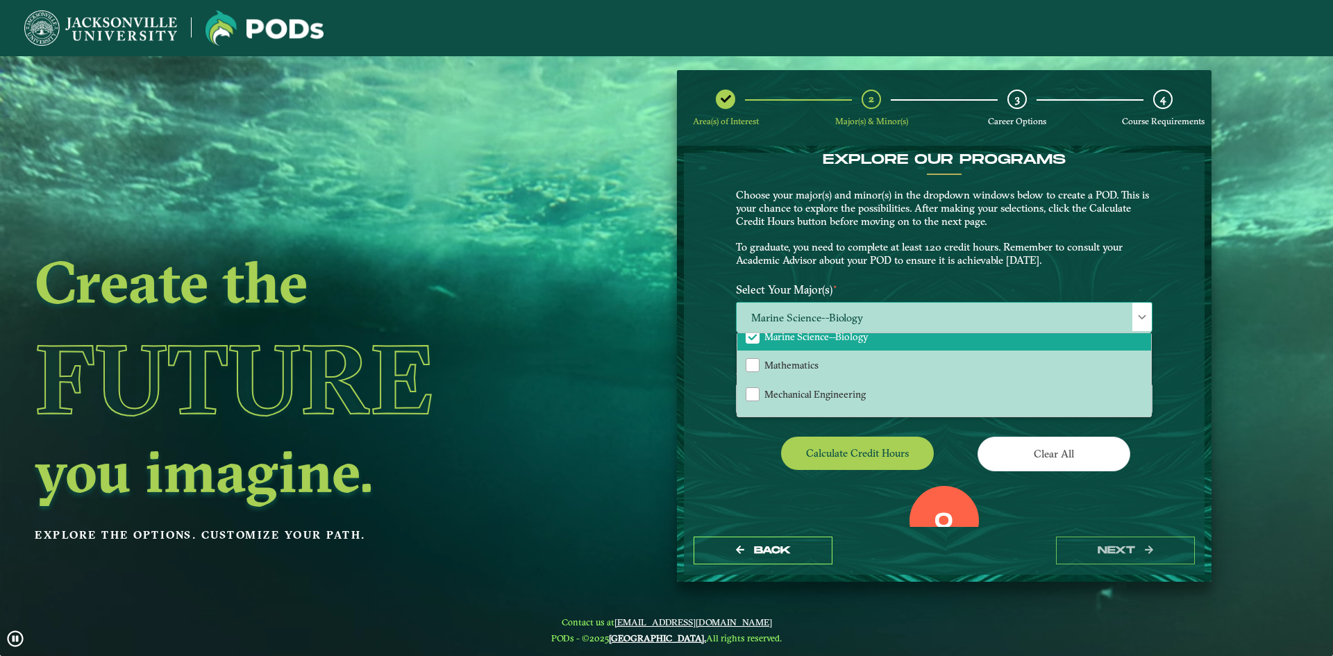
click at [1130, 319] on span "Marine Science--Biology" at bounding box center [944, 318] width 415 height 30
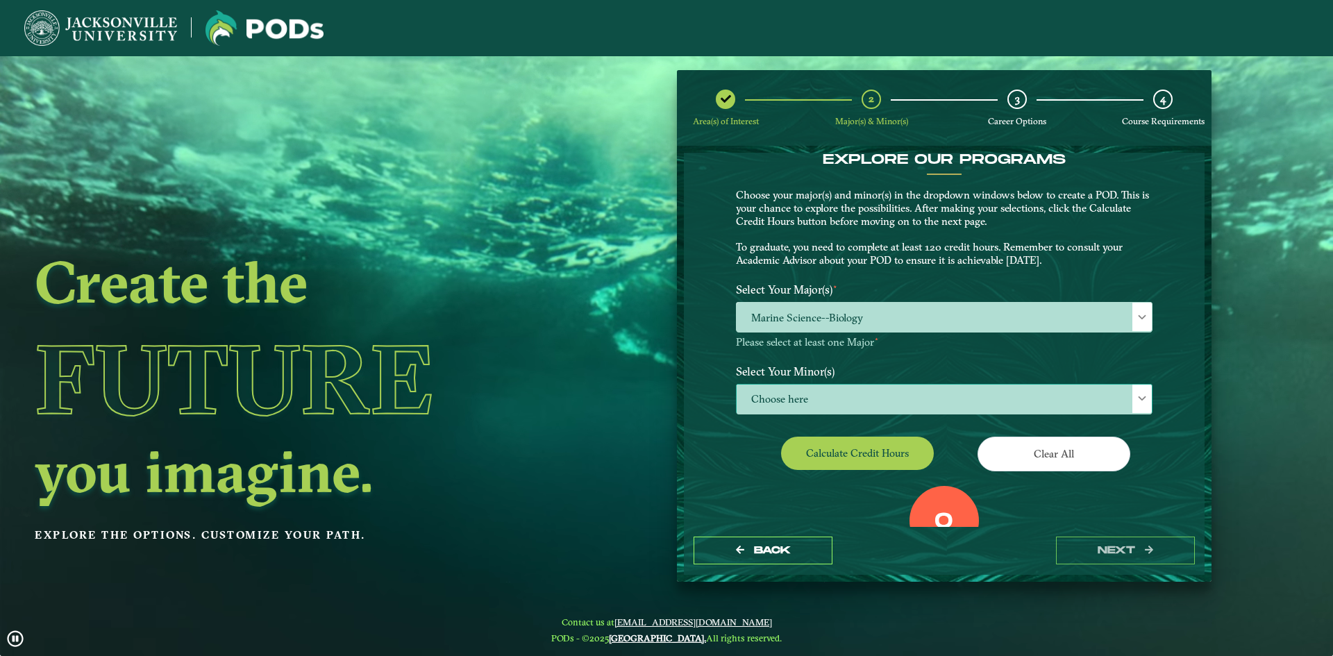
click at [1021, 403] on span "Choose here" at bounding box center [944, 400] width 415 height 30
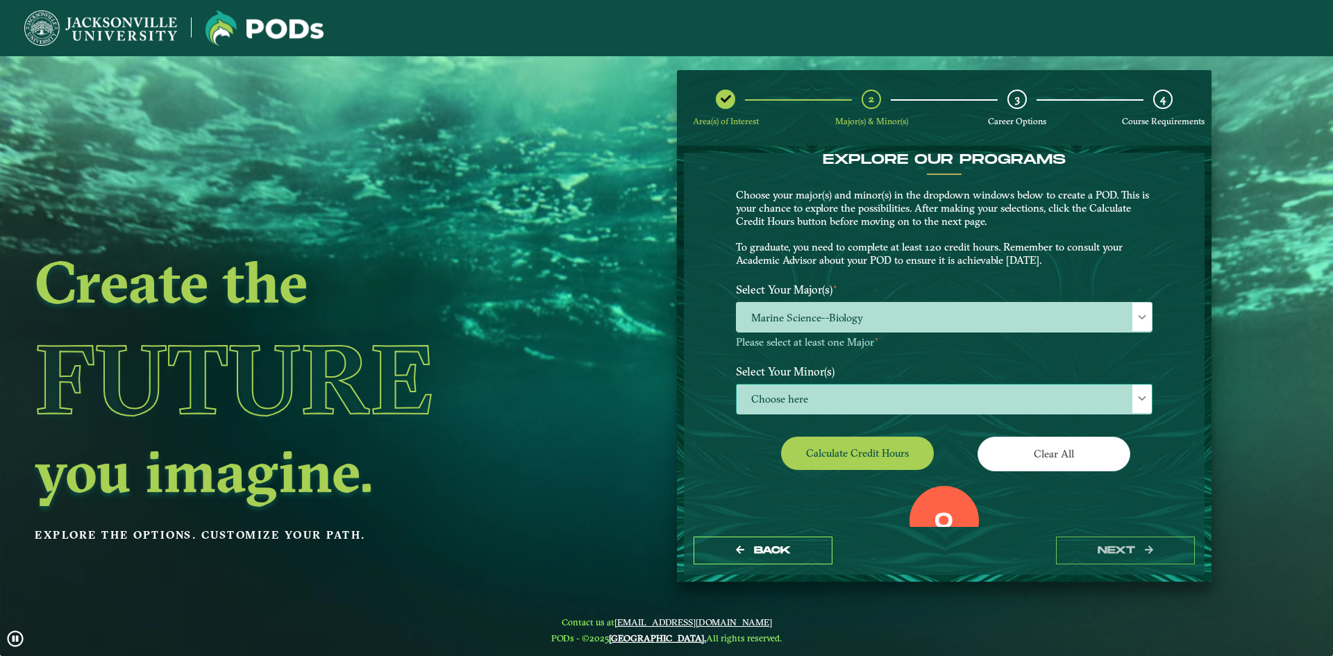
scroll to position [8, 64]
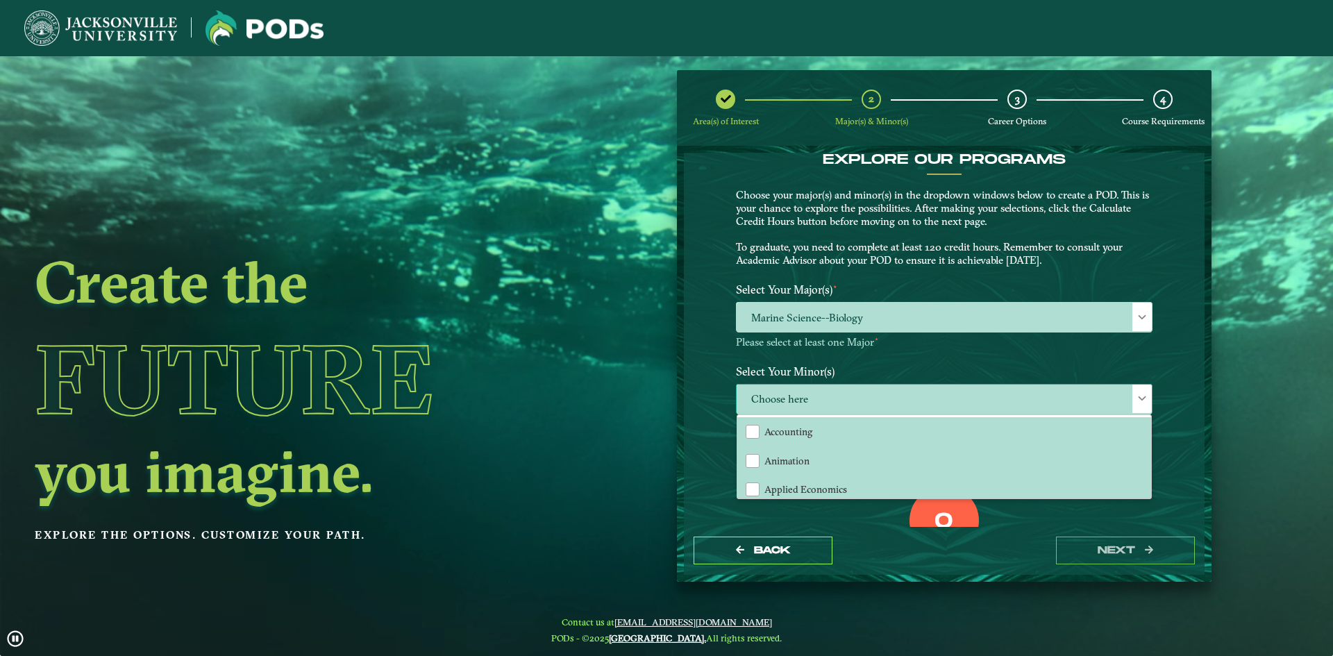
drag, startPoint x: 1149, startPoint y: 421, endPoint x: 1149, endPoint y: 443, distance: 22.2
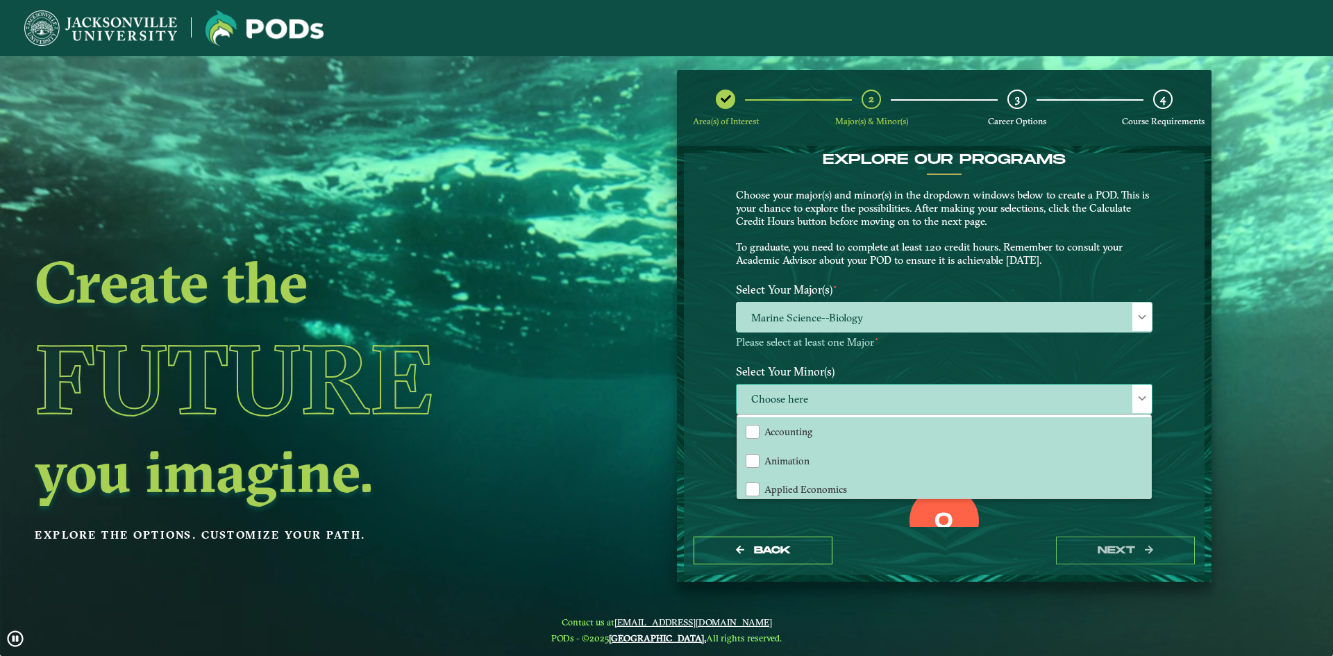
click at [1149, 443] on div "Accounting Animation Applied Economics Applied Mathematics Art Aviation Managem…" at bounding box center [944, 456] width 414 height 83
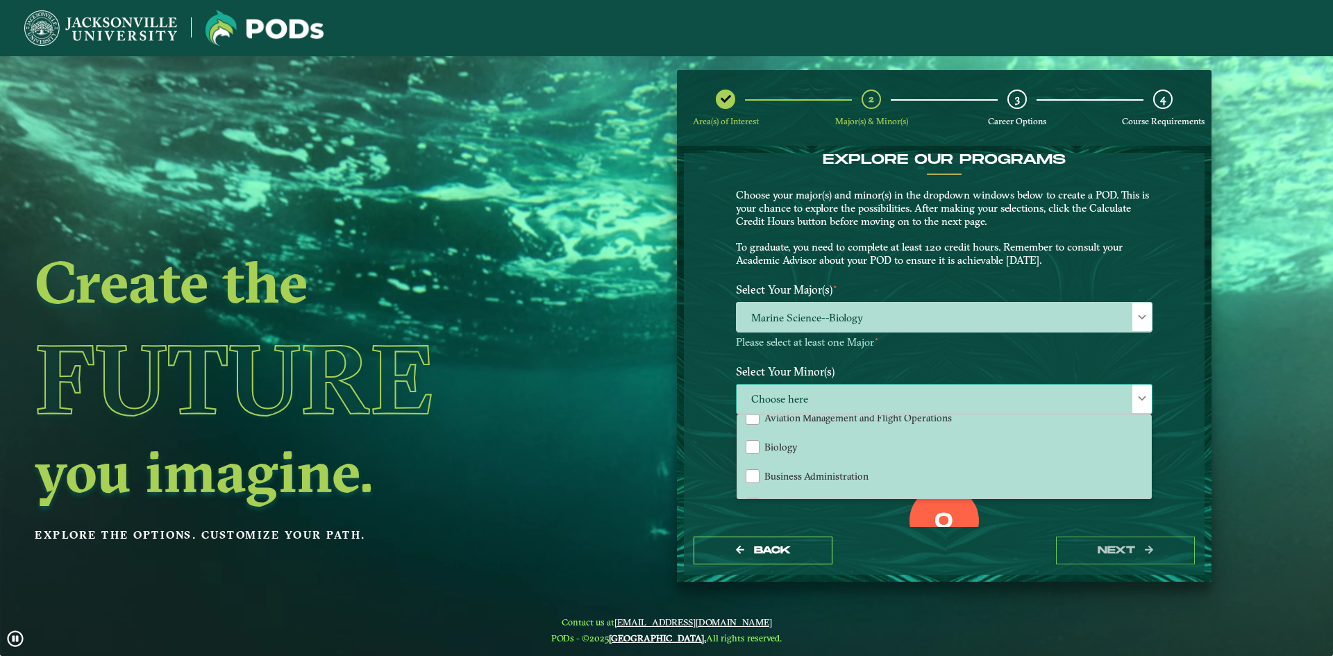
scroll to position [173, 0]
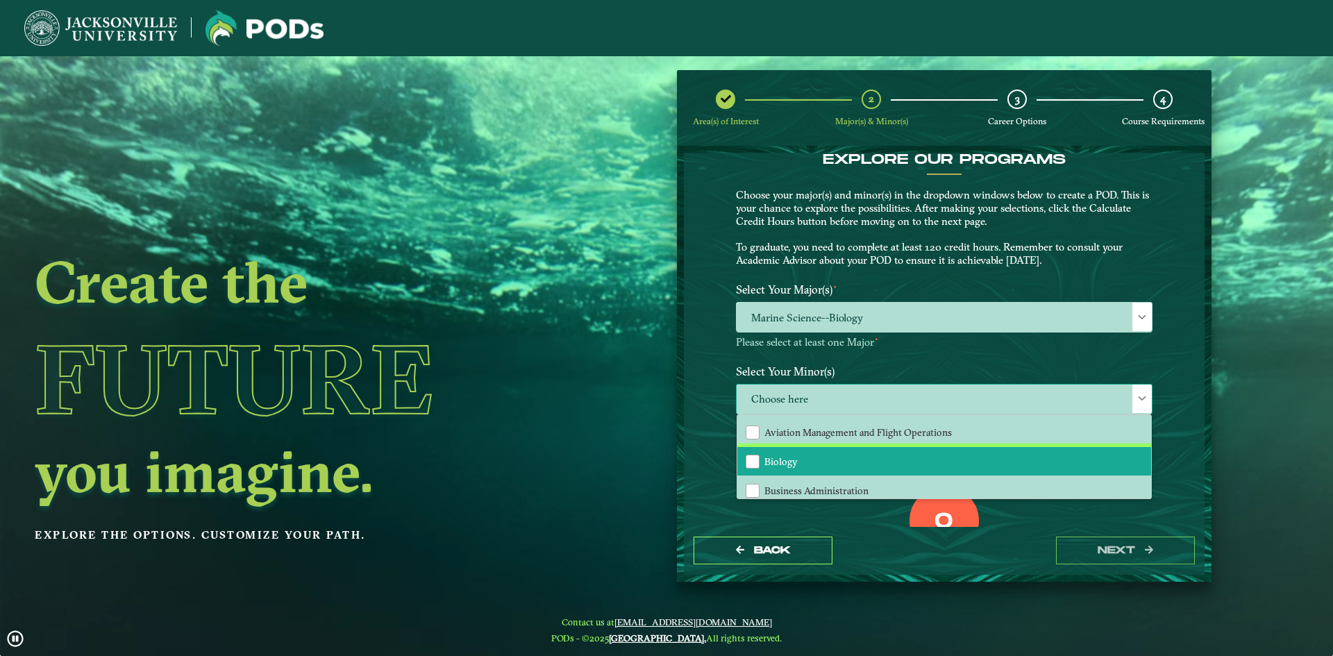
click at [790, 471] on li "Biology" at bounding box center [944, 461] width 414 height 29
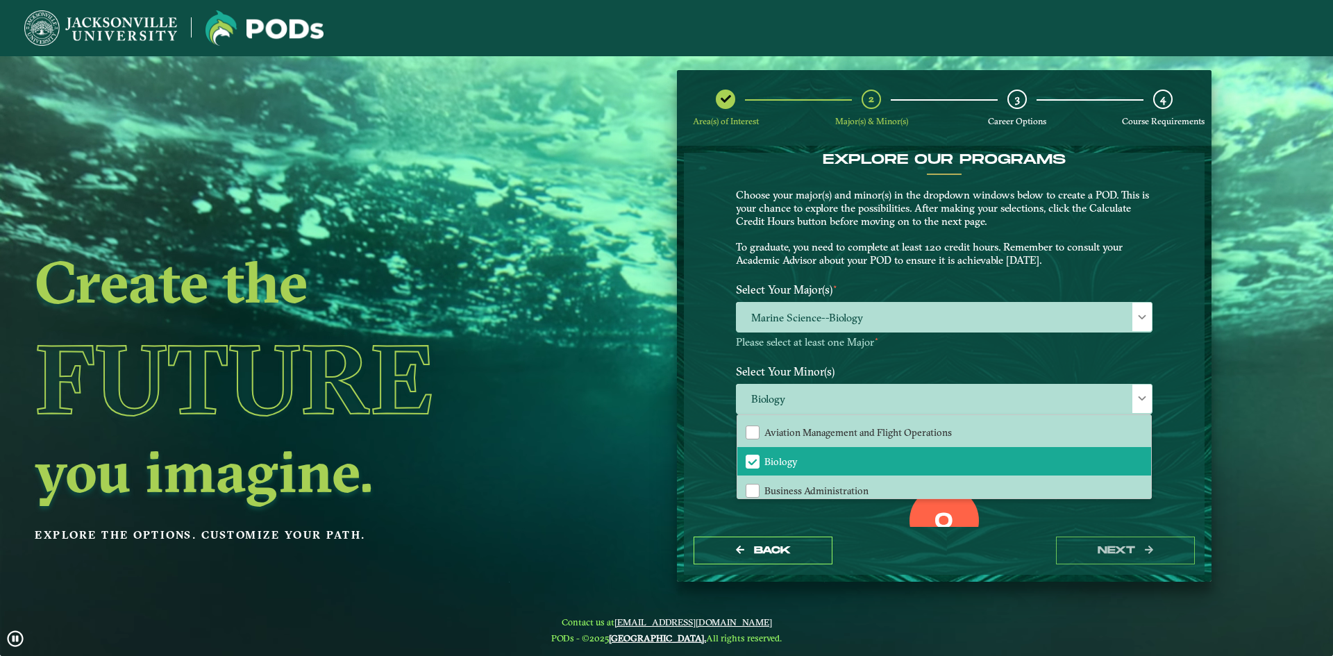
click at [1183, 326] on div "EXPLORE OUR PROGRAMS Choose your major(s) and minor(s) in the dropdown windows …" at bounding box center [944, 340] width 521 height 374
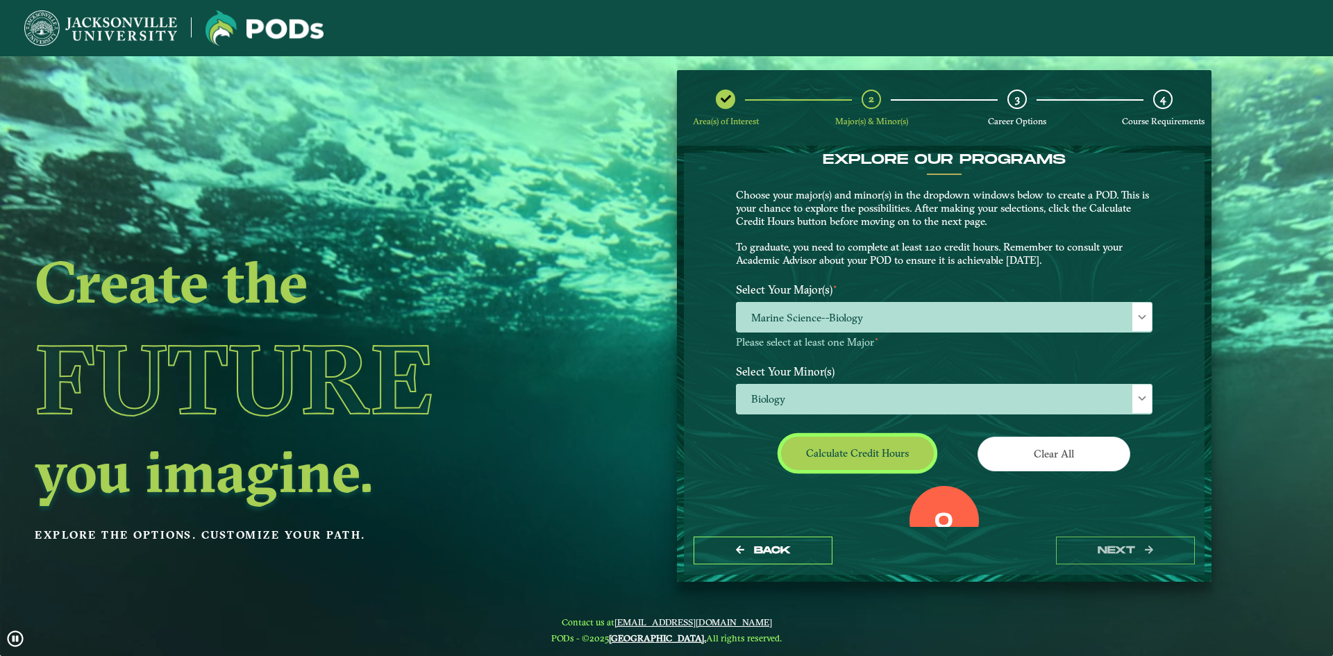
click at [871, 462] on button "Calculate credit hours" at bounding box center [857, 453] width 153 height 33
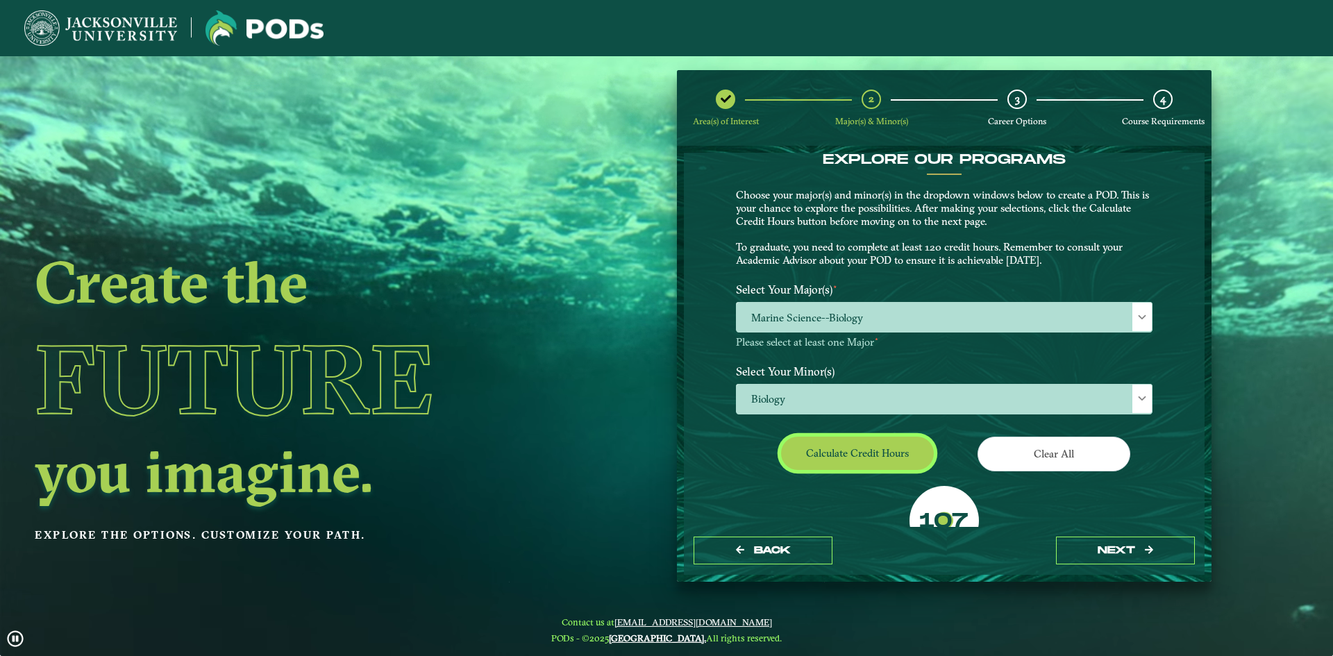
scroll to position [67, 0]
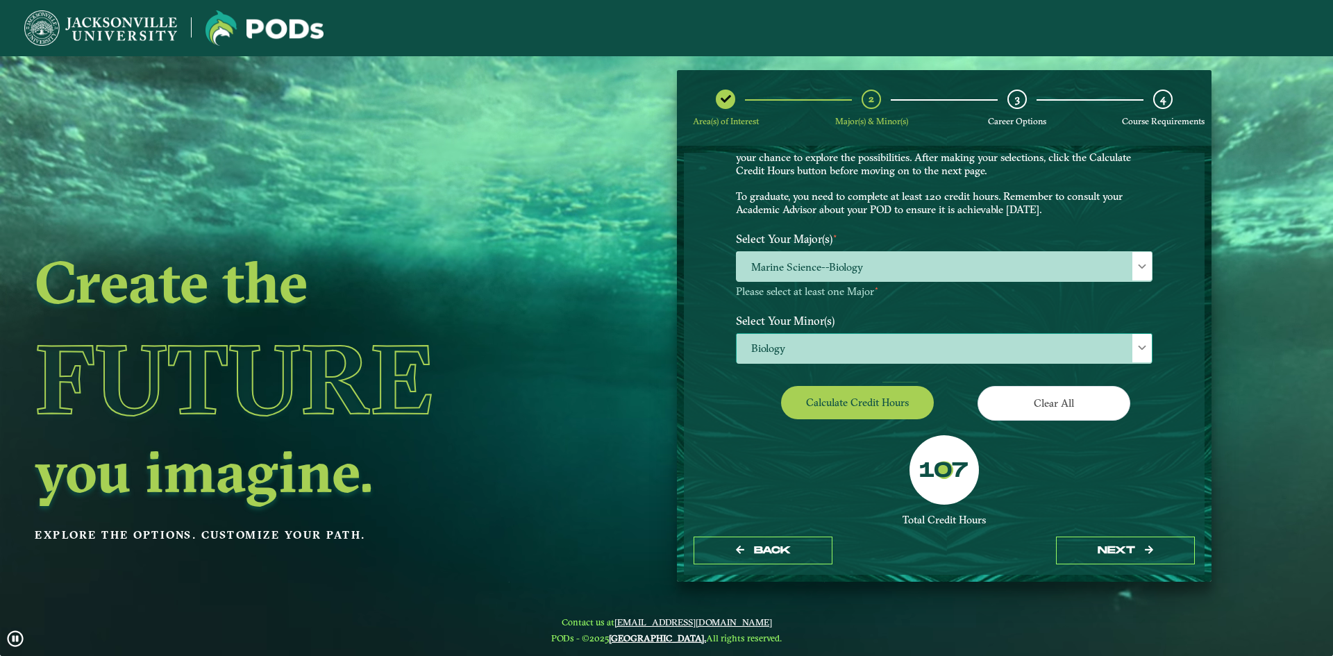
click at [1055, 355] on span "Biology" at bounding box center [944, 349] width 415 height 30
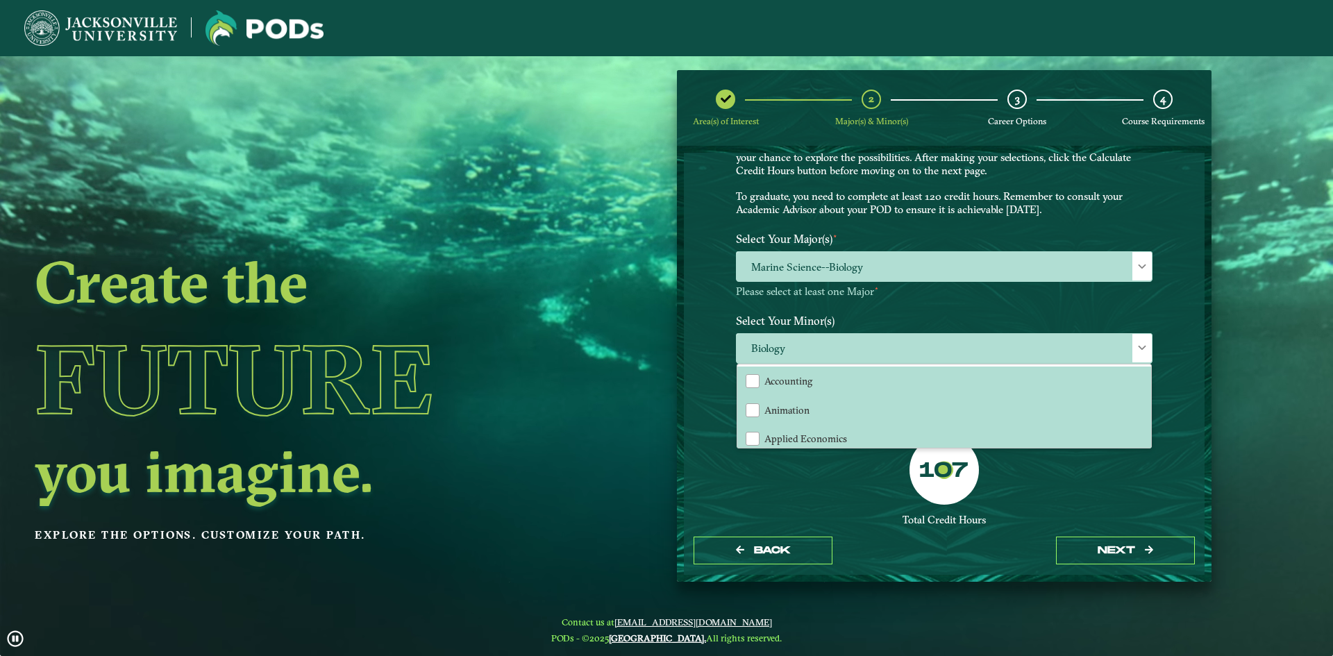
click at [1151, 378] on div "EXPLORE OUR PROGRAMS Choose your major(s) and minor(s) in the dropdown windows …" at bounding box center [944, 340] width 521 height 374
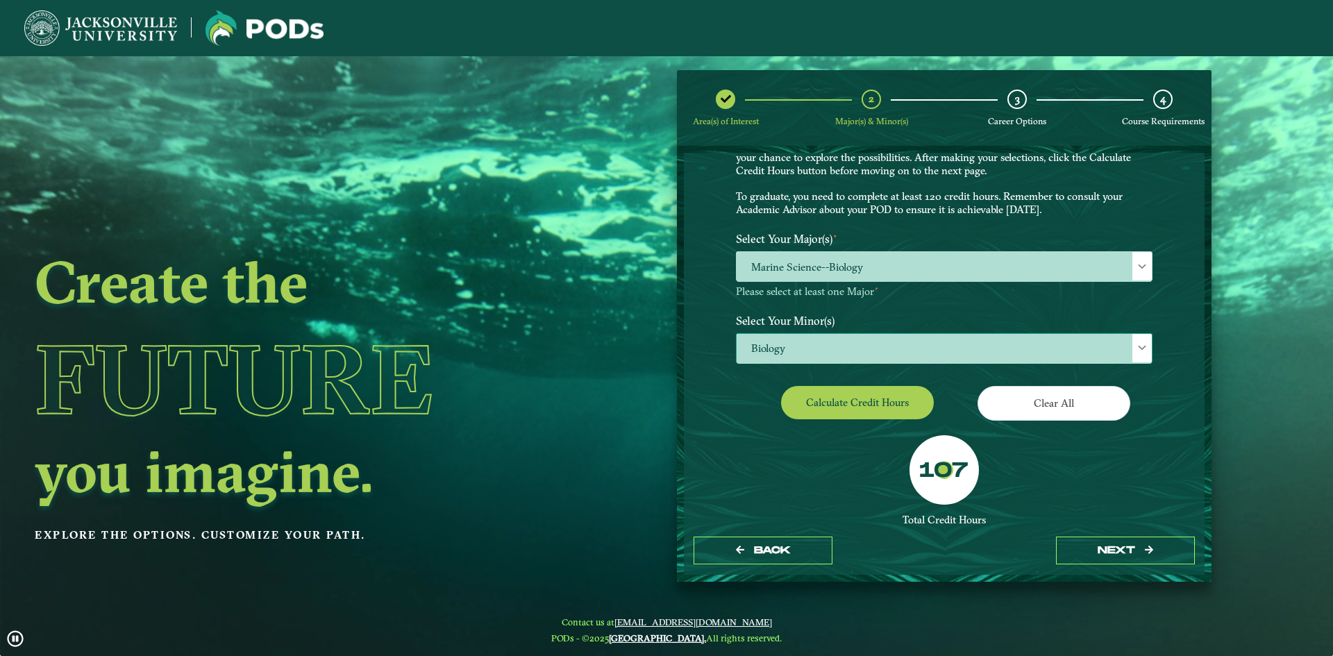
click at [1145, 351] on div at bounding box center [1141, 348] width 19 height 28
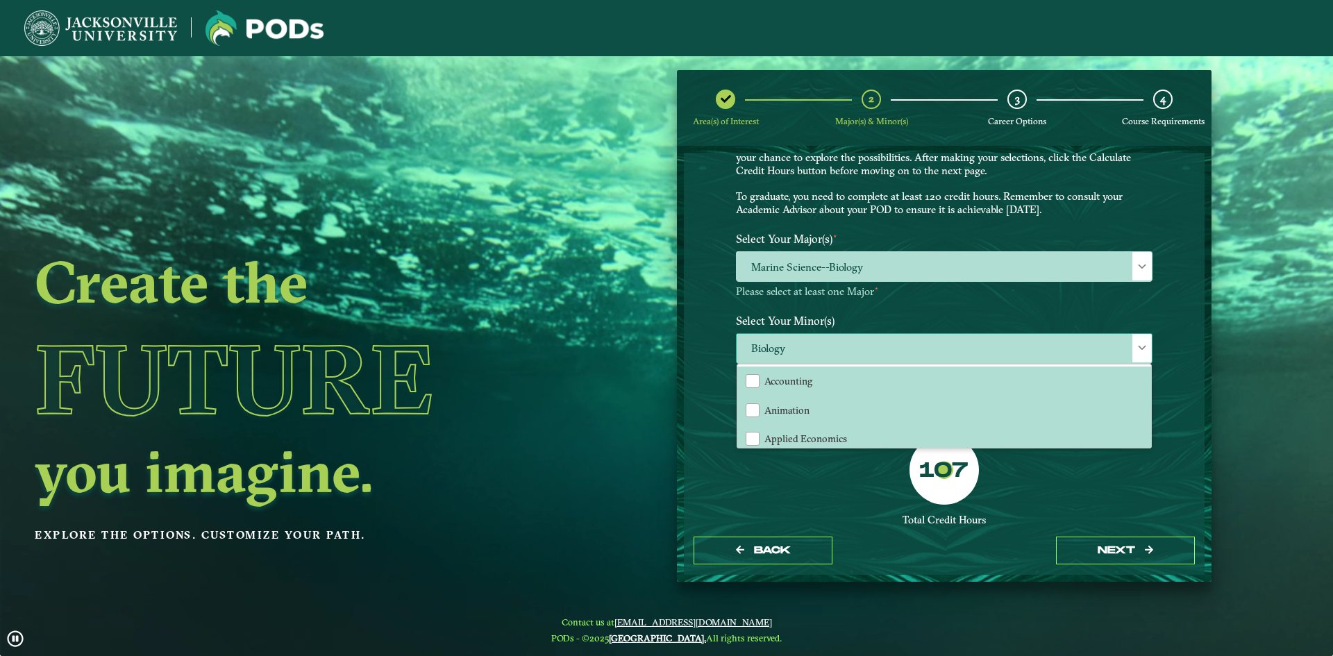
click at [1148, 370] on div "Accounting Animation Applied Economics Applied Mathematics Art Aviation Managem…" at bounding box center [944, 406] width 415 height 85
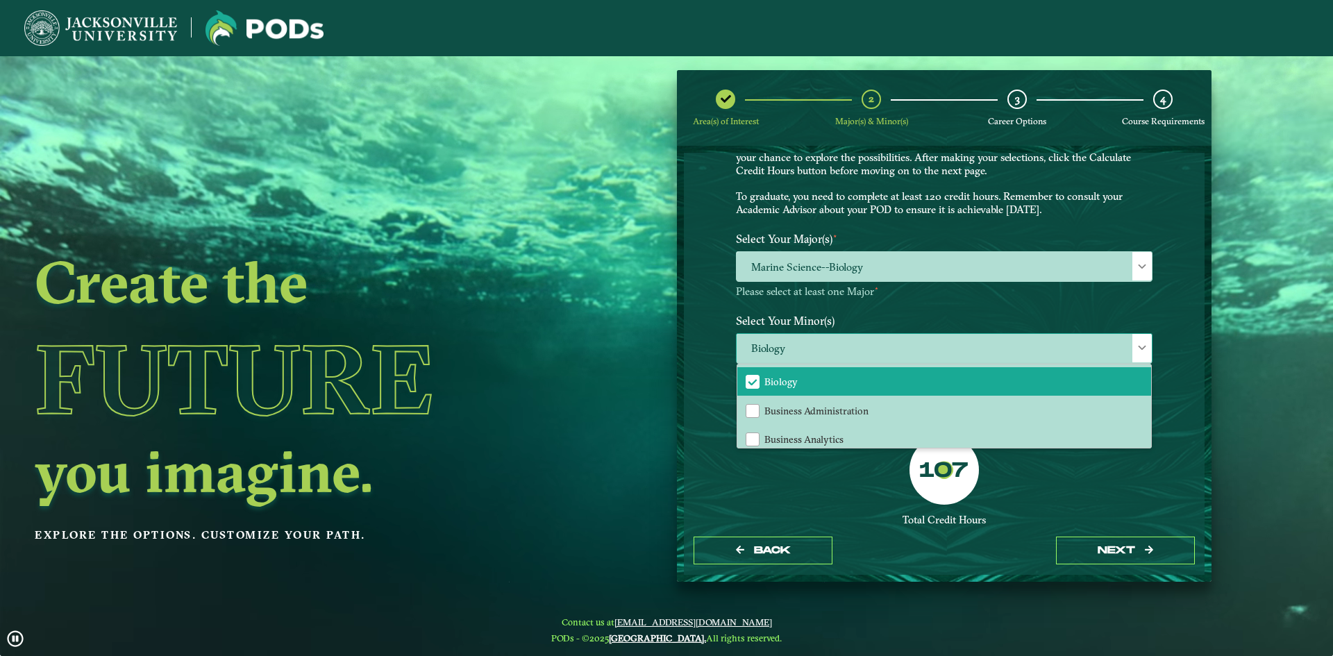
scroll to position [144, 0]
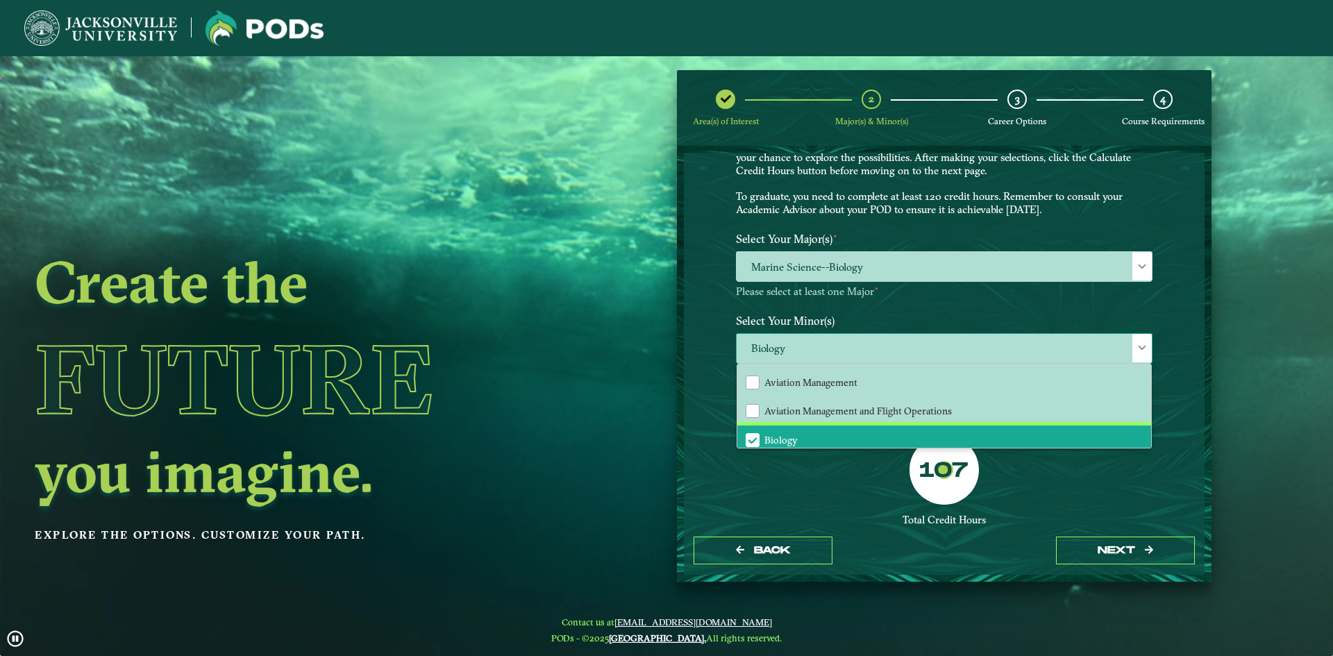
click at [1052, 444] on li "Biology" at bounding box center [944, 440] width 414 height 29
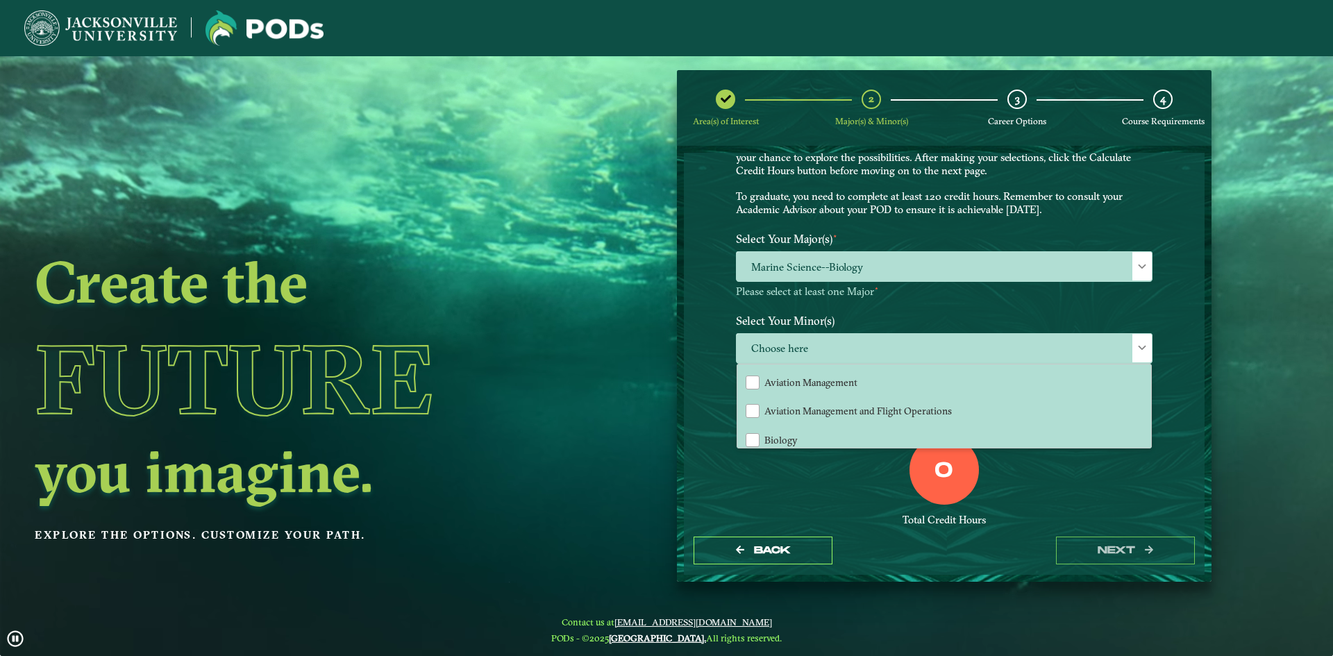
click at [1087, 476] on div "0 Total Credit Hours" at bounding box center [943, 494] width 437 height 118
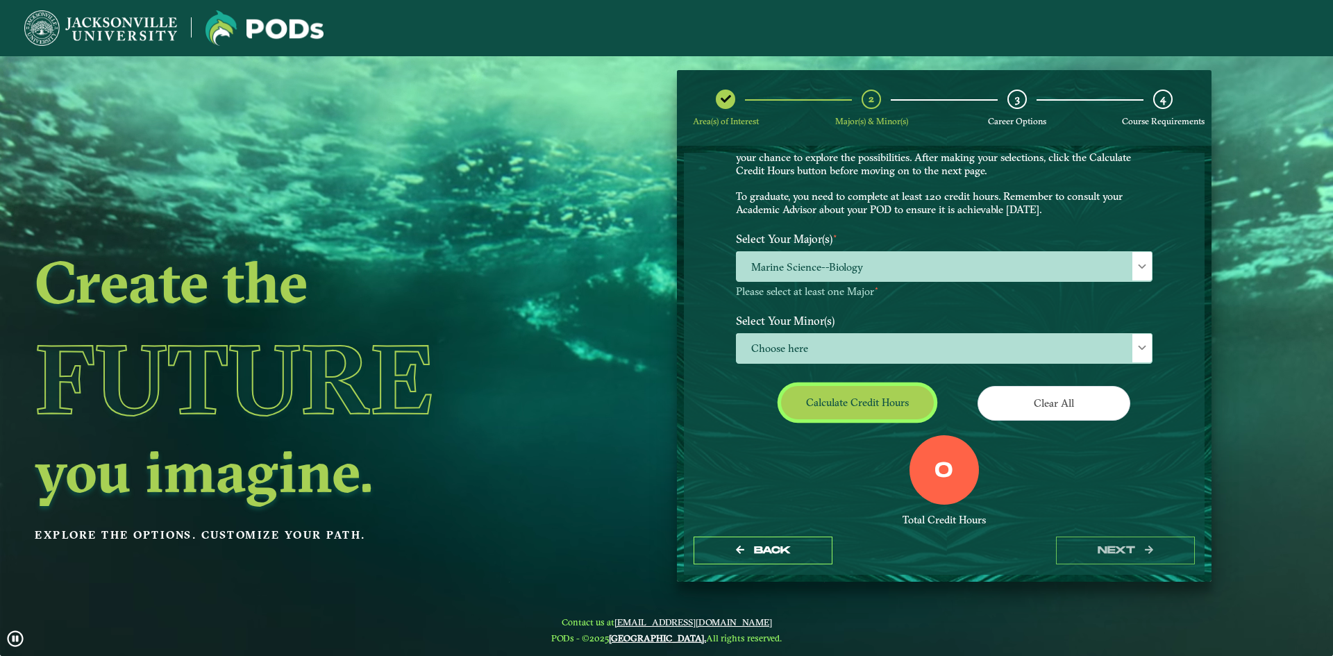
click at [833, 417] on button "Calculate credit hours" at bounding box center [857, 402] width 153 height 33
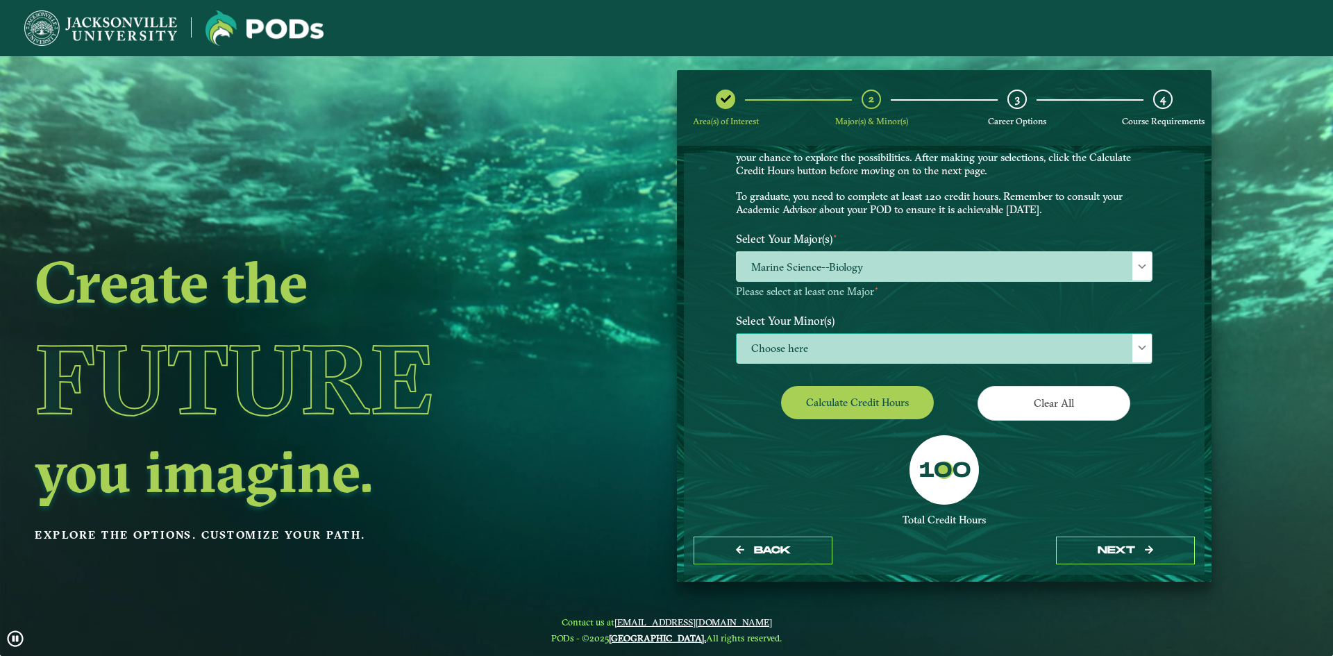
click at [1143, 342] on div at bounding box center [1141, 348] width 19 height 28
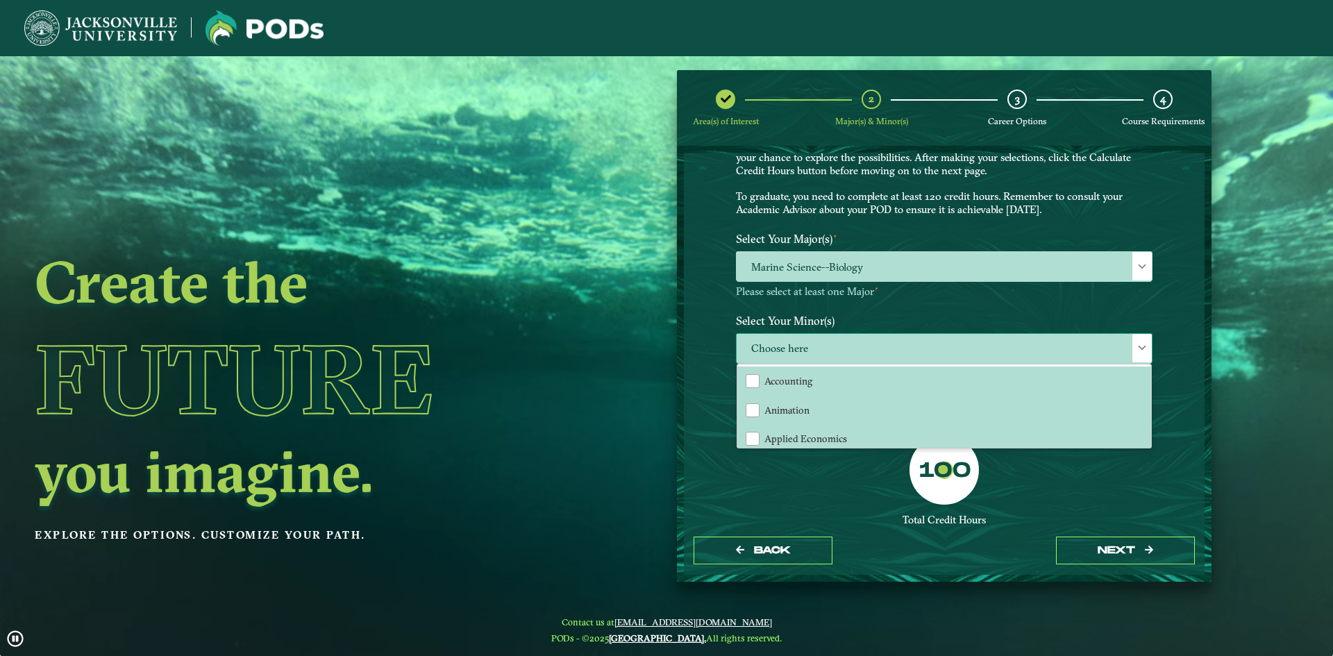
click at [1148, 367] on div "Accounting Animation Applied Economics Applied Mathematics Art Aviation Managem…" at bounding box center [944, 405] width 414 height 83
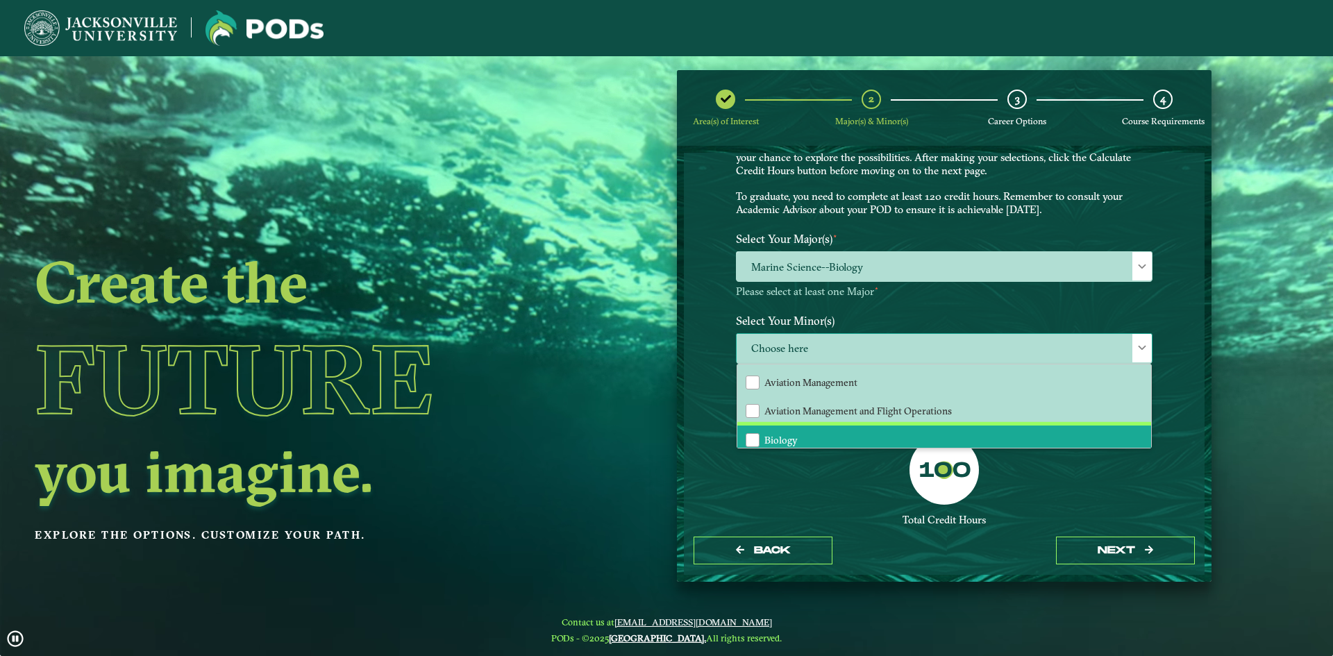
click at [764, 446] on span "Biology" at bounding box center [780, 440] width 33 height 12
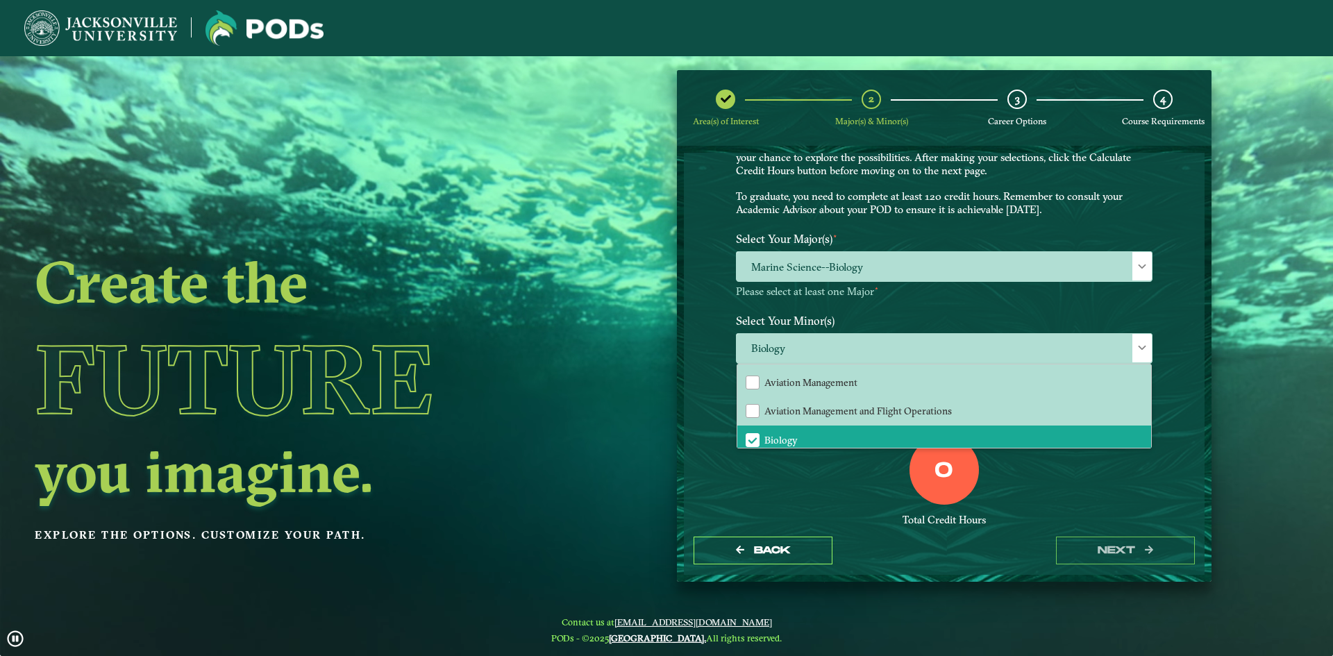
click at [898, 467] on div "0 Total Credit Hours" at bounding box center [943, 494] width 437 height 118
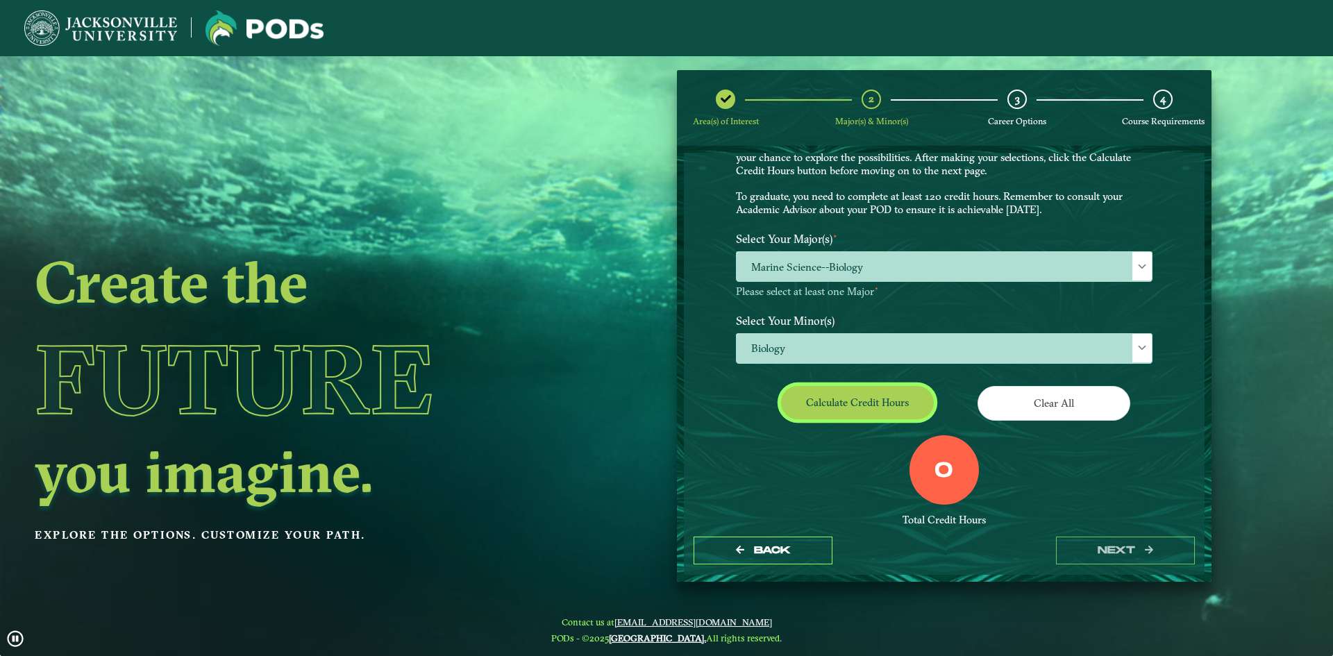
click at [883, 389] on button "Calculate credit hours" at bounding box center [857, 402] width 153 height 33
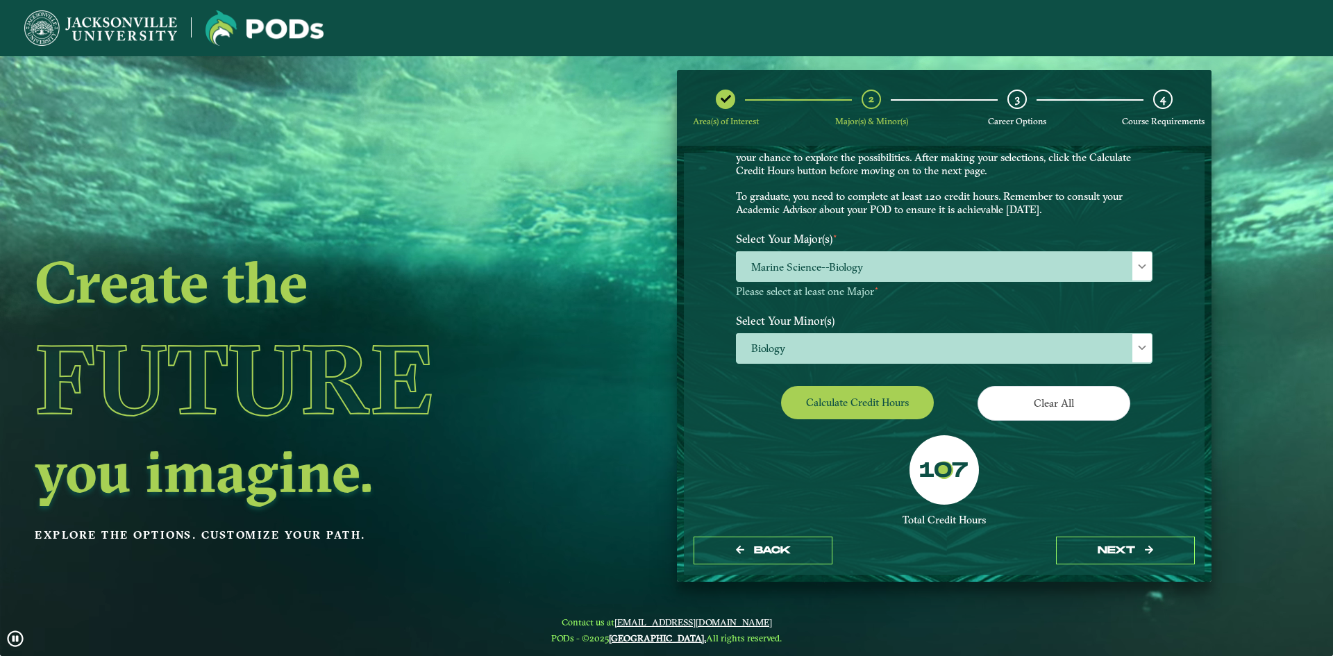
click at [1125, 535] on div "Back next" at bounding box center [944, 551] width 521 height 48
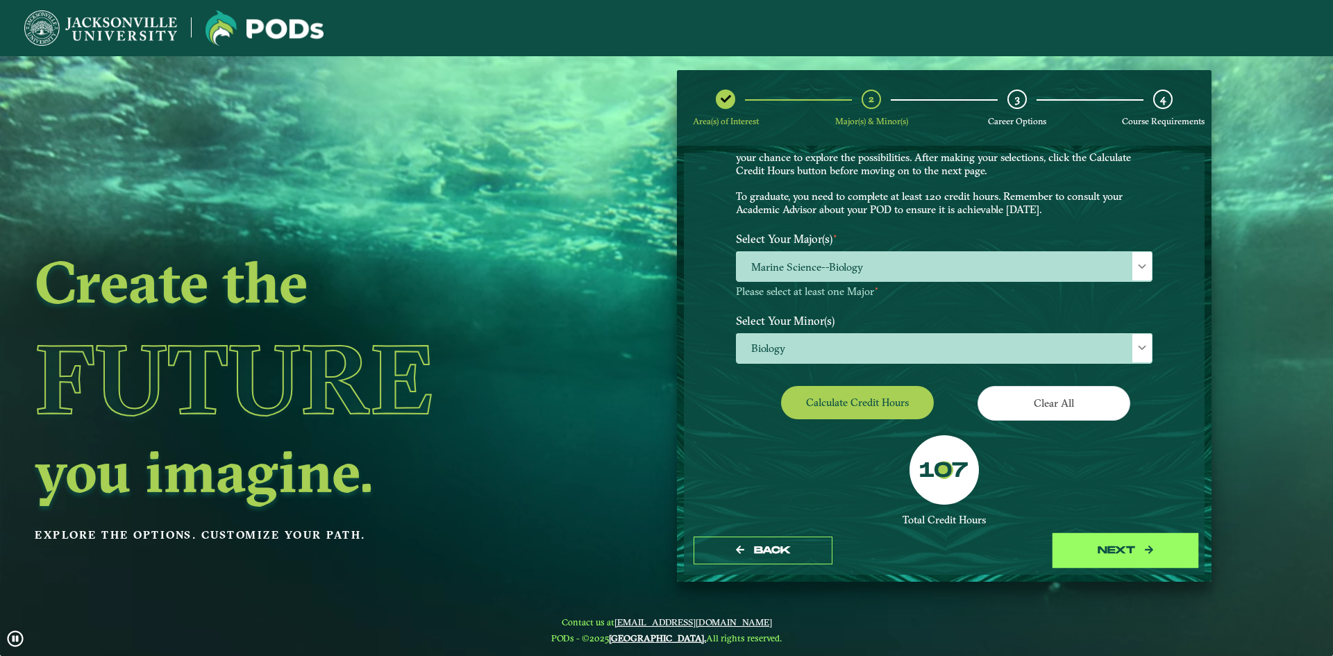
click at [1125, 544] on button "next" at bounding box center [1125, 551] width 139 height 28
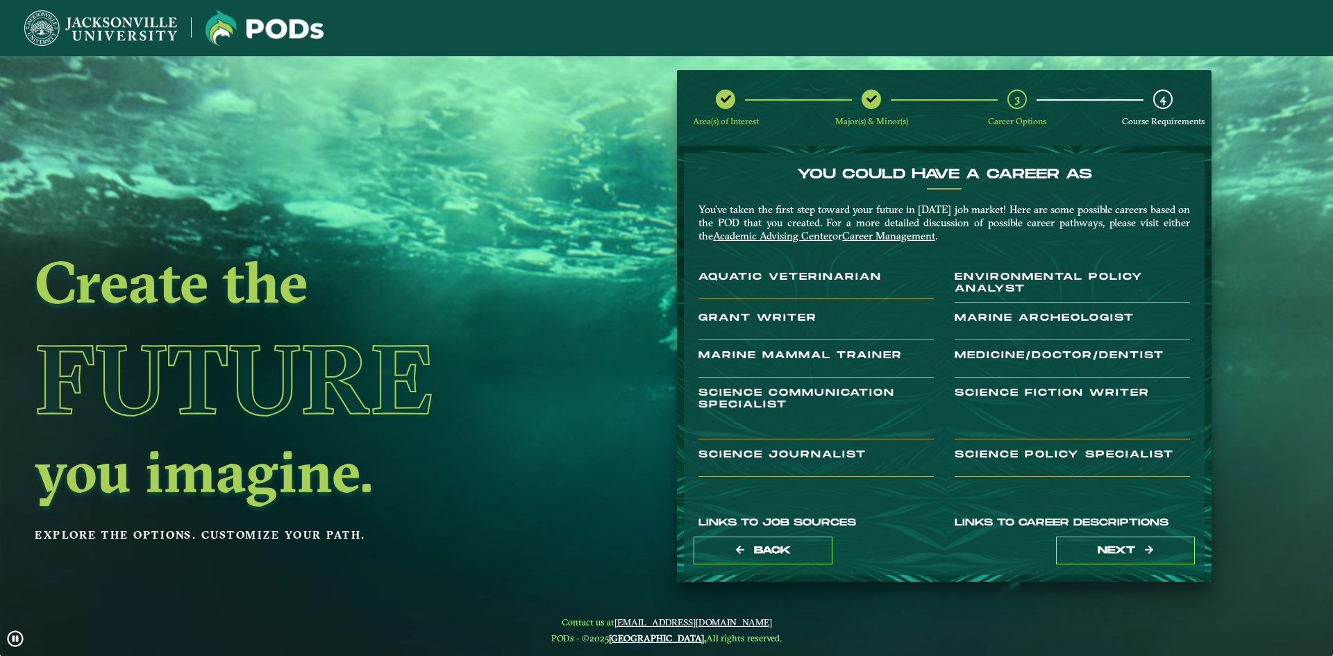
scroll to position [0, 0]
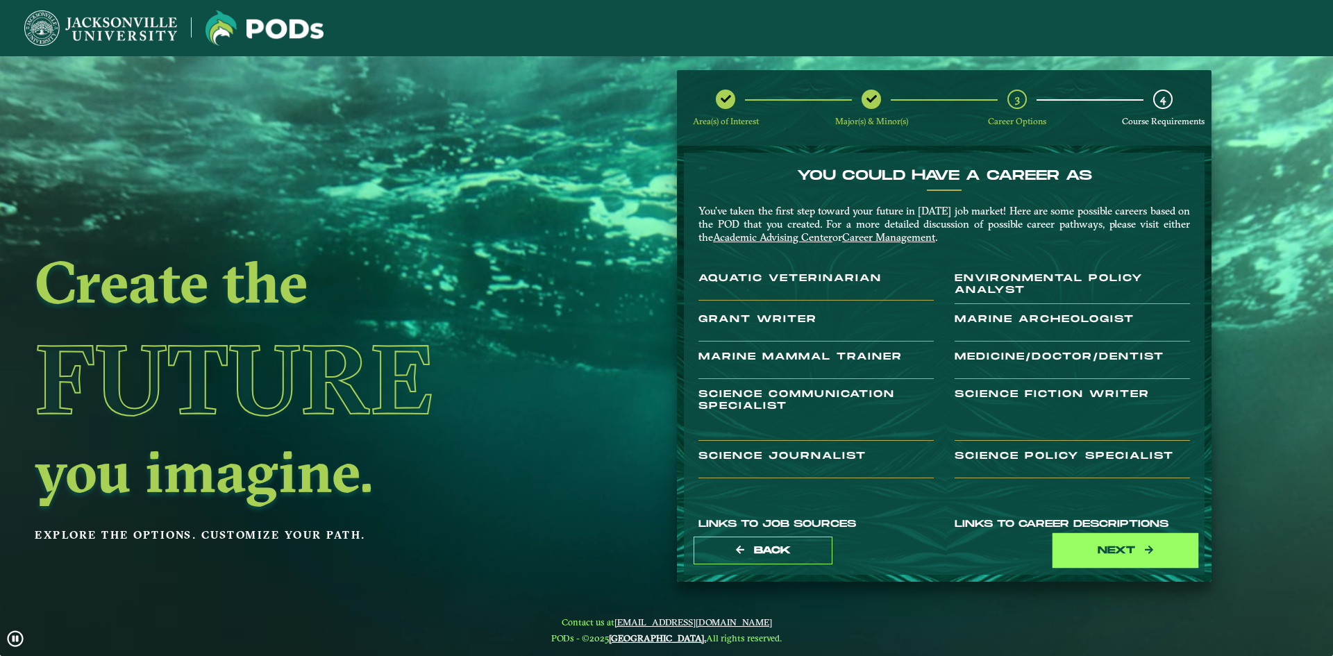
click at [1086, 561] on button "next" at bounding box center [1125, 551] width 139 height 28
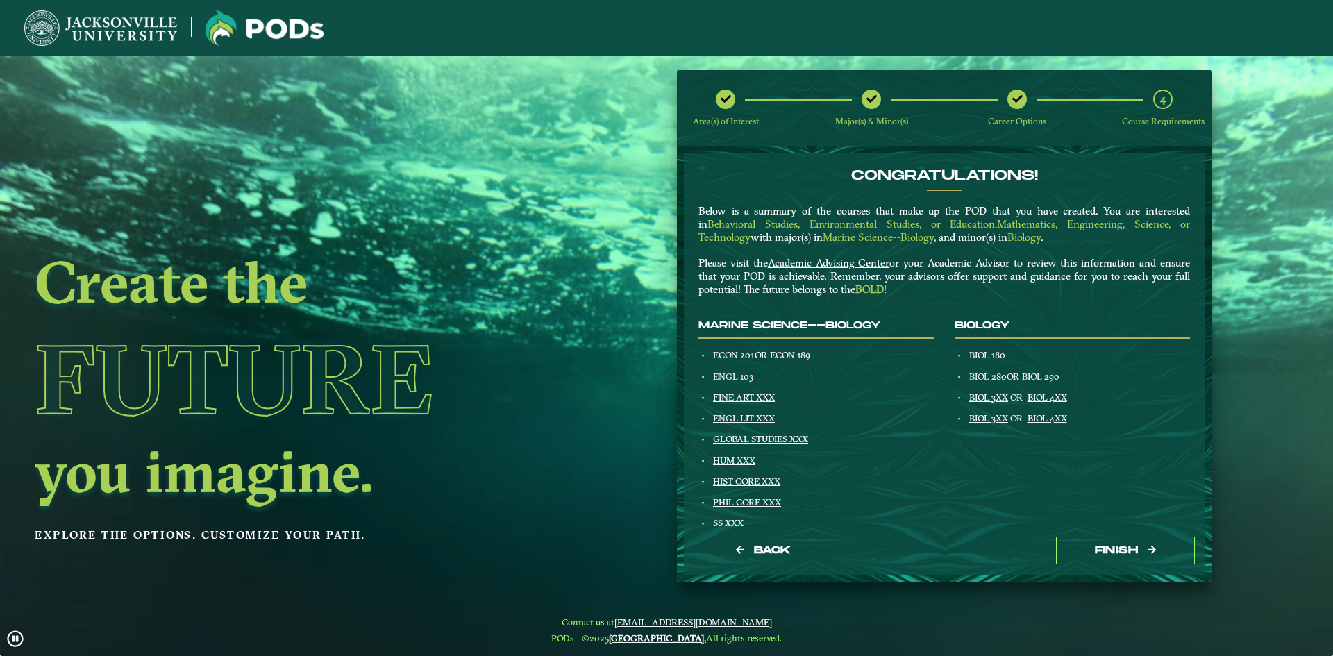
drag, startPoint x: 1200, startPoint y: 215, endPoint x: 1205, endPoint y: 342, distance: 127.1
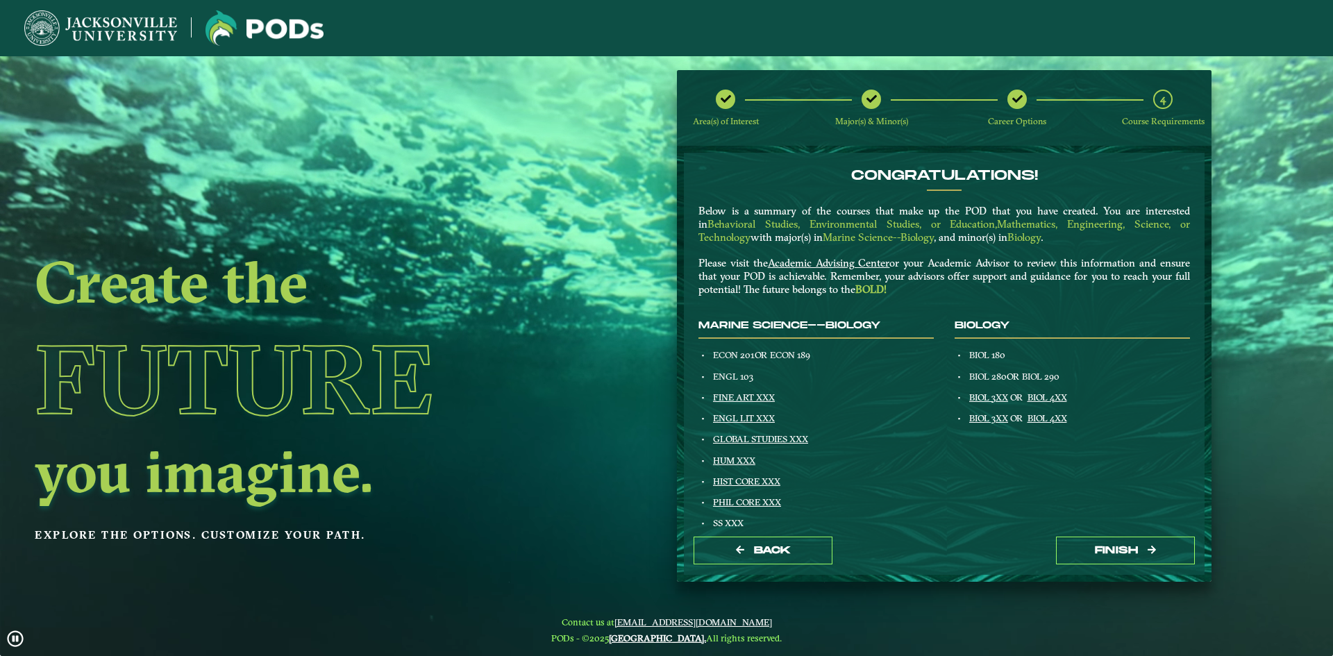
click at [1205, 342] on form "Congratulations! Below is a summary of the courses that make up the POD that yo…" at bounding box center [944, 364] width 535 height 436
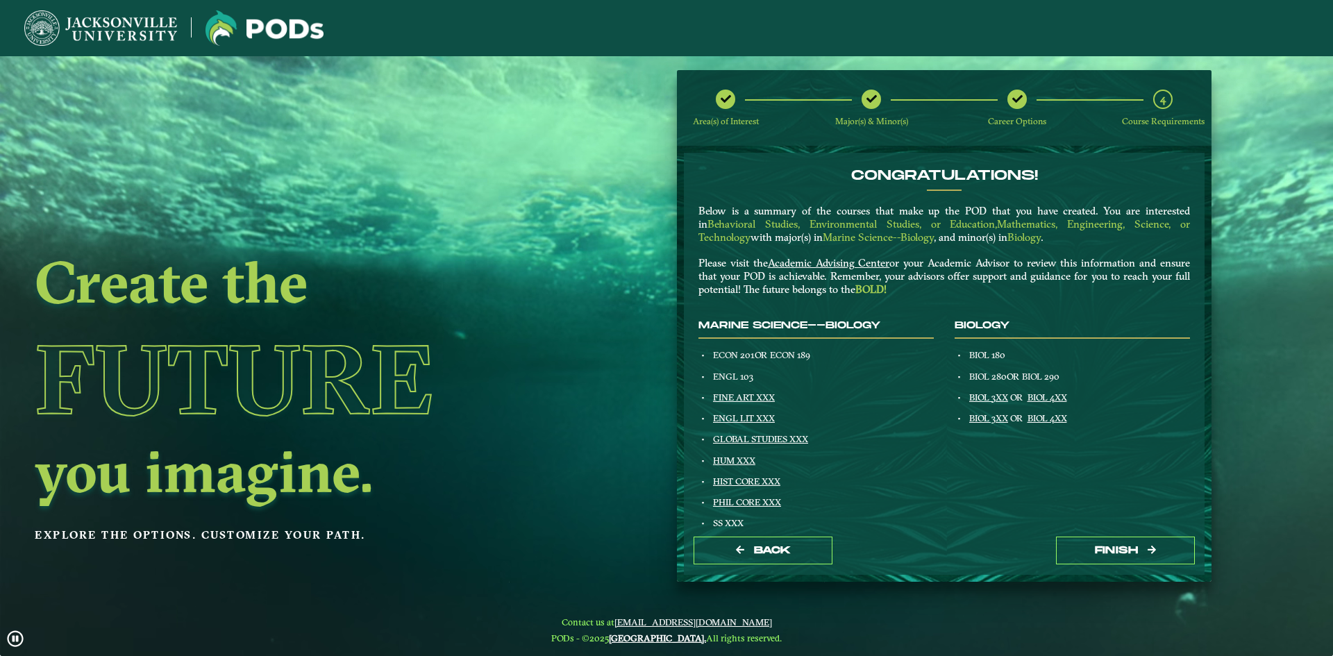
click at [1279, 324] on ngx-dashboard "Create the Future you imagine. Explore the options. Customize your path. Area(s…" at bounding box center [666, 326] width 1333 height 512
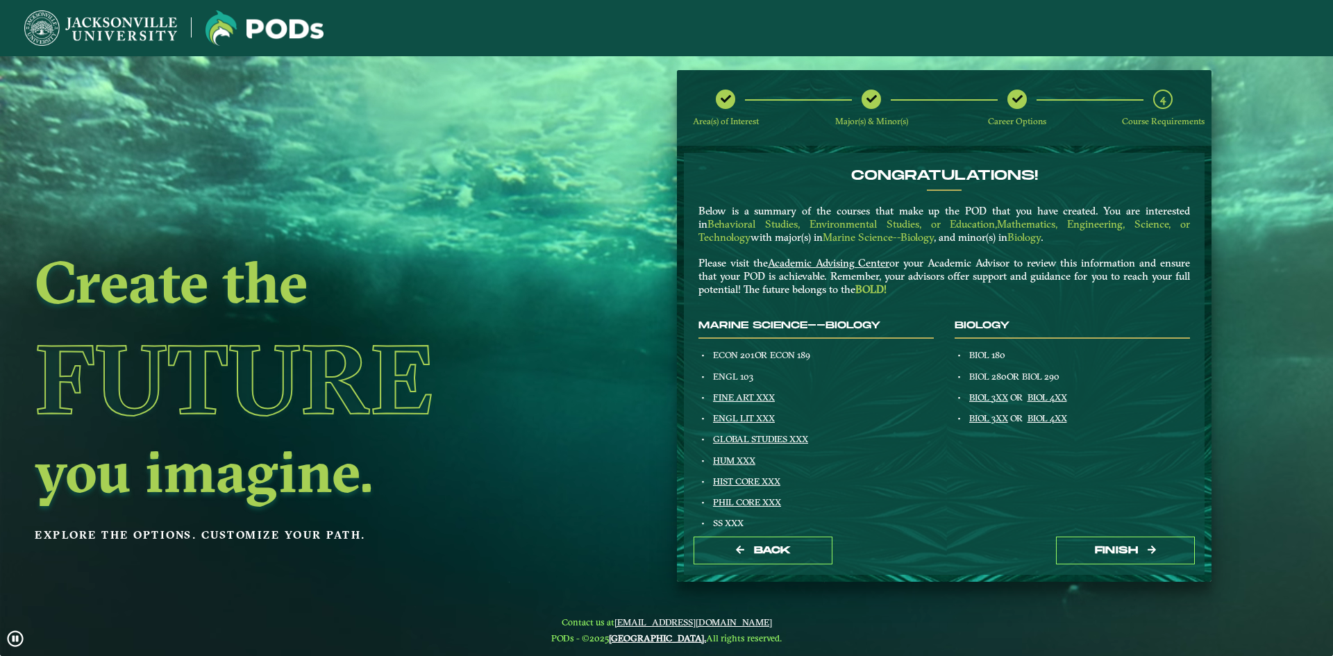
scroll to position [498, 0]
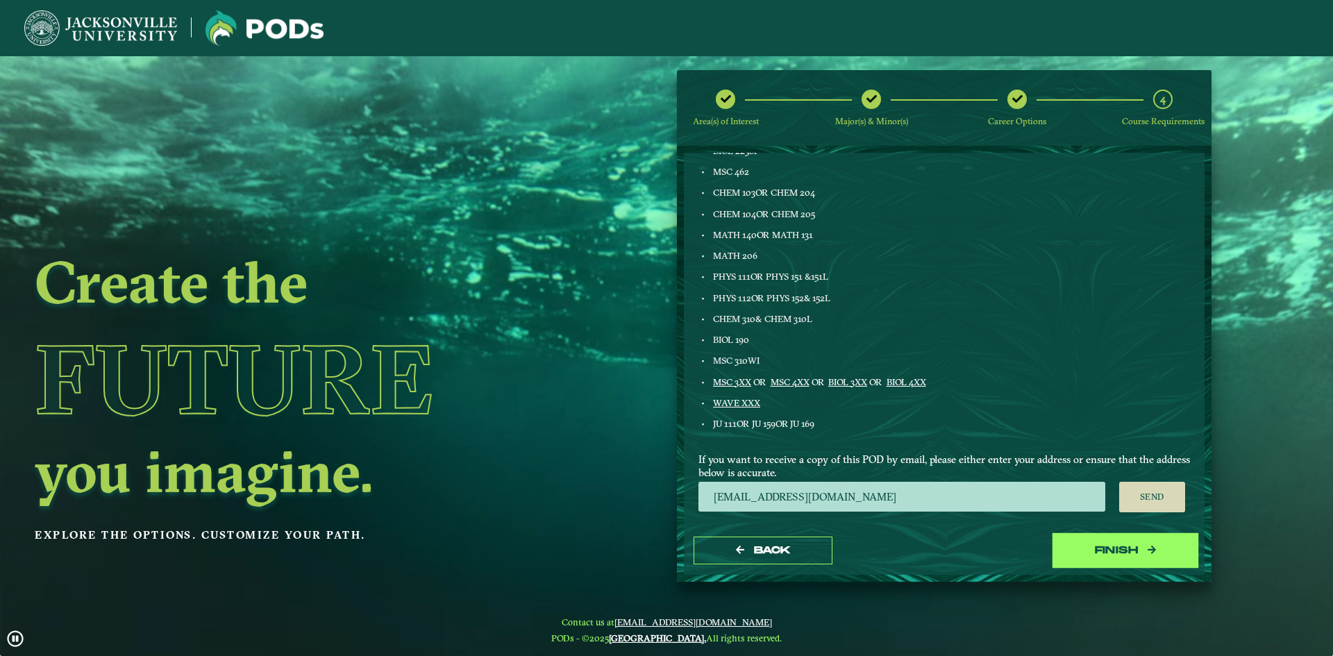
click at [1147, 542] on button "Finish" at bounding box center [1125, 551] width 139 height 28
